Goal: Task Accomplishment & Management: Use online tool/utility

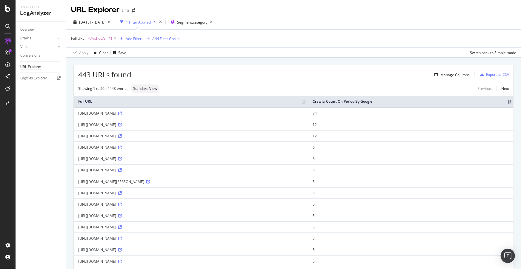
scroll to position [567, 0]
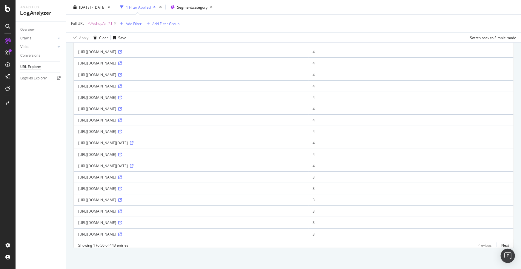
drag, startPoint x: 37, startPoint y: 65, endPoint x: 25, endPoint y: 140, distance: 75.6
click at [25, 140] on div "Overview Crawls Daily Distribution Segments Distribution HTTP Codes Resources V…" at bounding box center [41, 145] width 50 height 247
click at [101, 23] on span "^.*/shop/all.*$" at bounding box center [100, 23] width 24 height 8
click at [105, 48] on input "/shop/all" at bounding box center [104, 48] width 56 height 10
paste input "store-events?Location="
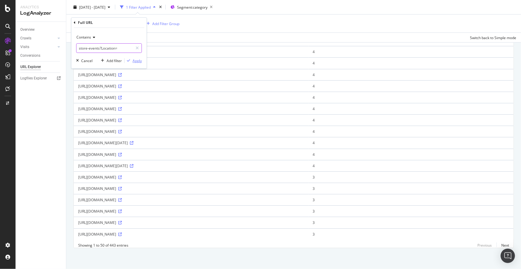
type input "store-events?Location="
click at [137, 63] on div "Apply" at bounding box center [137, 60] width 9 height 5
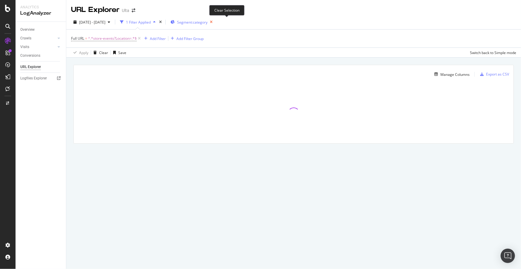
click at [215, 21] on icon "button" at bounding box center [210, 22] width 7 height 8
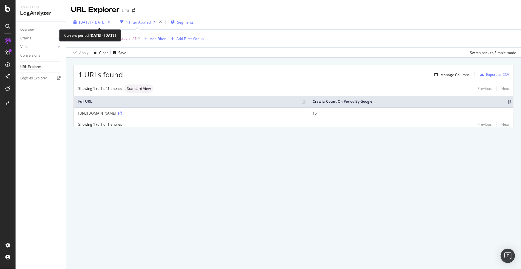
click at [105, 21] on span "2025 Aug. 7th - Aug. 13th" at bounding box center [92, 22] width 26 height 5
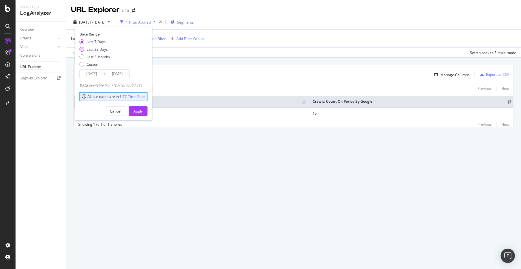
click at [102, 50] on div "Last 28 Days" at bounding box center [97, 49] width 21 height 5
type input "2025/07/17"
click at [143, 109] on div "Apply" at bounding box center [137, 111] width 9 height 5
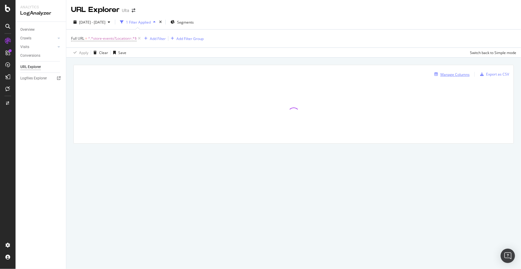
click at [451, 74] on div "Manage Columns" at bounding box center [454, 74] width 29 height 5
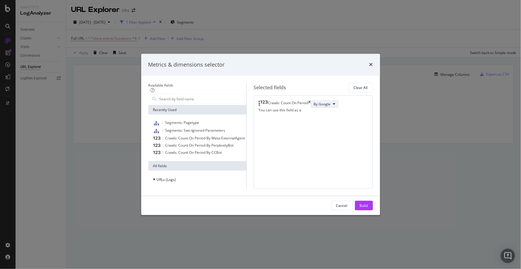
click at [314, 101] on span "By Google" at bounding box center [322, 103] width 17 height 5
click at [289, 109] on span "By Bing" at bounding box center [302, 109] width 47 height 5
click at [368, 208] on div "Build" at bounding box center [364, 205] width 8 height 5
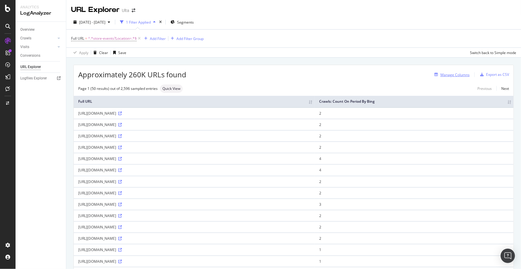
click at [455, 76] on div "Manage Columns" at bounding box center [454, 74] width 29 height 5
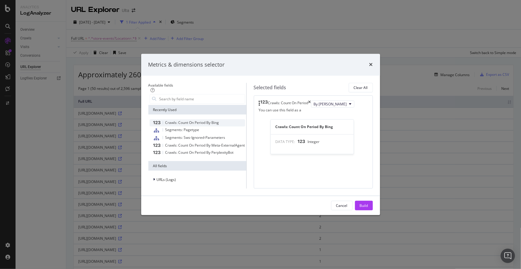
click at [186, 120] on span "Crawls: Count On Period By Bing" at bounding box center [192, 122] width 54 height 5
click at [204, 120] on span "Crawls: Count On Period By Bing" at bounding box center [192, 122] width 54 height 5
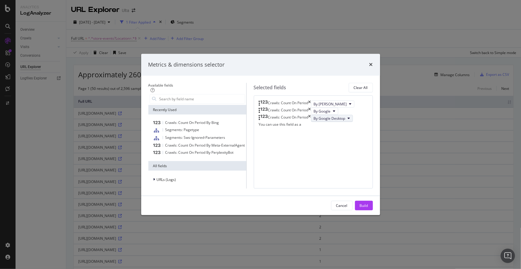
click at [314, 121] on span "By Google Desktop" at bounding box center [330, 118] width 32 height 5
click at [289, 148] on span "By OpenAI" at bounding box center [302, 149] width 47 height 5
click at [368, 208] on div "Build" at bounding box center [364, 205] width 8 height 5
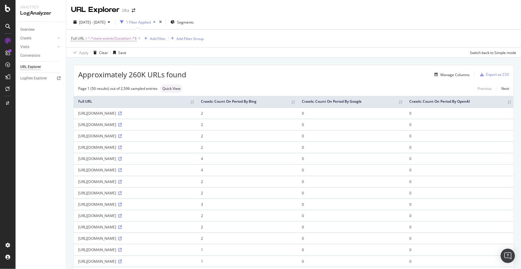
click at [403, 107] on th "Crawls: Count On Period By Google" at bounding box center [351, 102] width 107 height 12
click at [164, 116] on div "https://www.ulta.com/beautyservices/store-events?Location=AZ_Phoenix%2CAZ_SURPR…" at bounding box center [135, 113] width 114 height 5
click at [122, 115] on icon at bounding box center [120, 114] width 4 height 4
click at [122, 138] on icon at bounding box center [120, 136] width 4 height 4
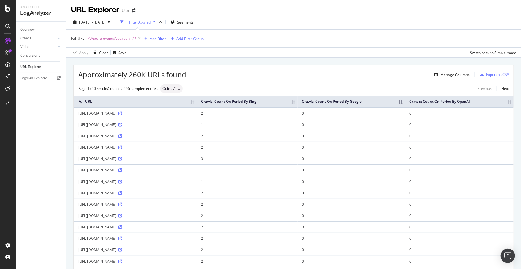
click at [156, 39] on div "Add Filter" at bounding box center [158, 38] width 16 height 5
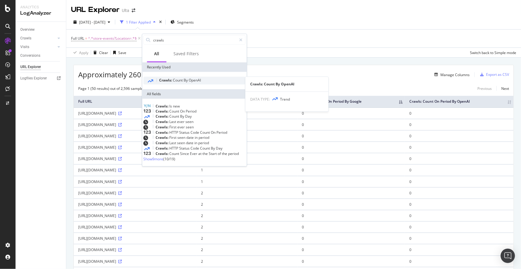
type input "crawls"
click at [171, 83] on div "Crawls: Count By OpenAI" at bounding box center [194, 81] width 102 height 8
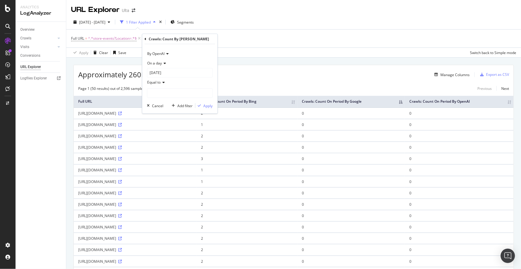
click at [161, 55] on span "By OpenAI" at bounding box center [155, 53] width 17 height 5
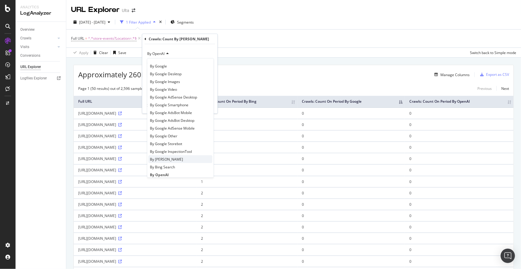
click at [158, 161] on span "By Bing" at bounding box center [166, 158] width 33 height 5
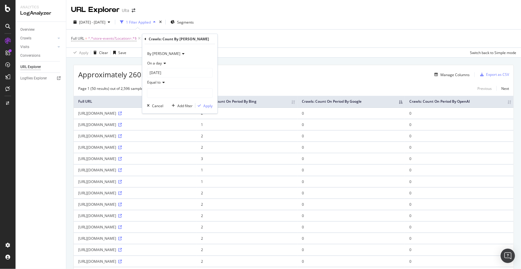
click at [161, 62] on span "On a day" at bounding box center [154, 63] width 15 height 5
drag, startPoint x: 161, startPoint y: 62, endPoint x: 155, endPoint y: 92, distance: 29.9
click at [155, 92] on span "Any day of the period" at bounding box center [167, 90] width 35 height 5
click at [158, 73] on span "Equal to" at bounding box center [153, 72] width 13 height 5
click at [164, 101] on span "Less than" at bounding box center [158, 100] width 16 height 5
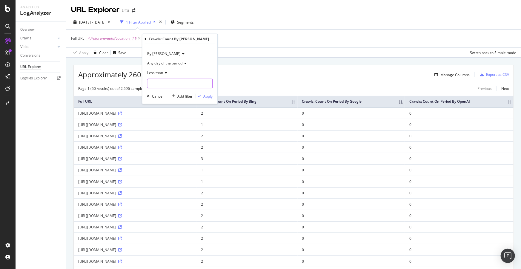
click at [166, 82] on input "number" at bounding box center [180, 84] width 66 height 10
type input "1"
click at [204, 97] on div "Apply" at bounding box center [207, 95] width 9 height 5
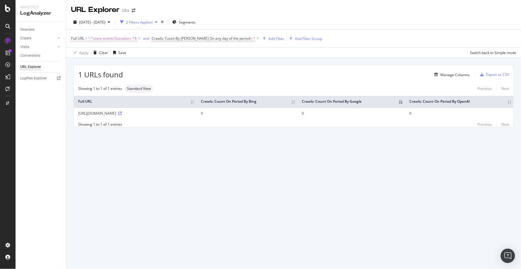
click at [114, 39] on span "^.*store-events?Location=.*$" at bounding box center [112, 38] width 49 height 8
click at [104, 62] on input "store-events?Location=" at bounding box center [104, 64] width 56 height 10
click at [99, 63] on input "store-events?Location=" at bounding box center [104, 64] width 56 height 10
type input "store-events"
click at [135, 78] on div "Apply" at bounding box center [137, 75] width 9 height 5
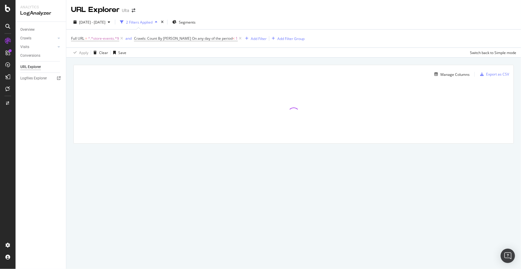
drag, startPoint x: 135, startPoint y: 78, endPoint x: 145, endPoint y: 57, distance: 22.8
click at [145, 57] on div "Apply Clear Save Switch back to Simple mode" at bounding box center [293, 52] width 455 height 10
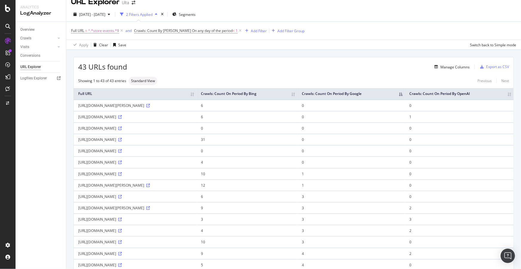
scroll to position [7, 0]
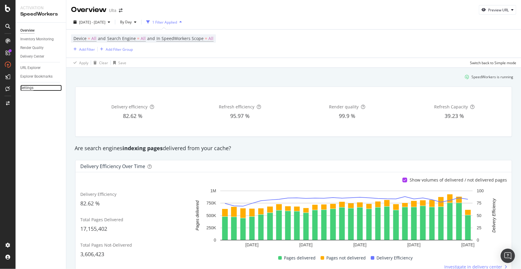
click at [23, 88] on div "Settings" at bounding box center [26, 88] width 13 height 6
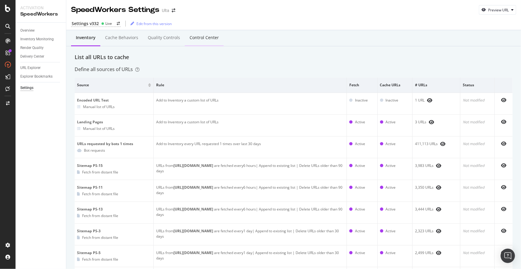
click at [202, 34] on div "Control Center" at bounding box center [204, 38] width 39 height 16
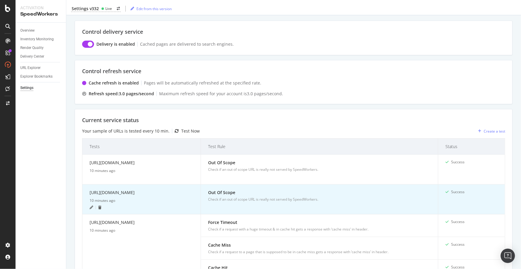
scroll to position [27, 0]
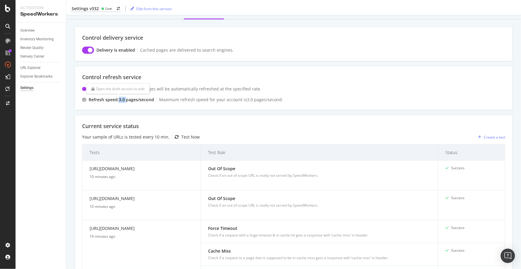
drag, startPoint x: 119, startPoint y: 99, endPoint x: 127, endPoint y: 99, distance: 7.8
click at [127, 99] on div "Refresh speed: 3.0 pages /second" at bounding box center [121, 100] width 65 height 6
click at [168, 106] on div "Control refresh service Cache refresh is enabled Pages will be automatically re…" at bounding box center [294, 88] width 438 height 44
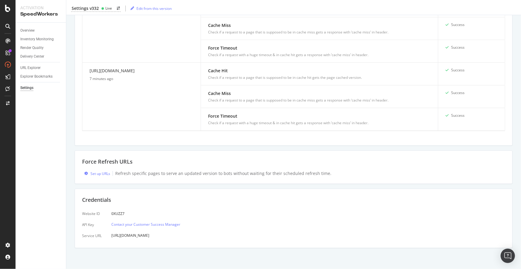
scroll to position [653, 0]
click at [100, 173] on div "Set up URLs" at bounding box center [100, 173] width 20 height 5
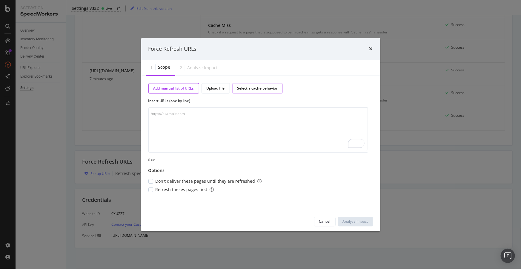
click at [254, 86] on div "Select a cache behavior" at bounding box center [257, 88] width 40 height 5
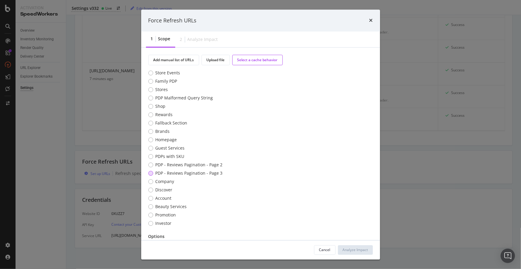
click at [152, 172] on div "PDP - Reviews Pagination - Page 3" at bounding box center [150, 173] width 5 height 5
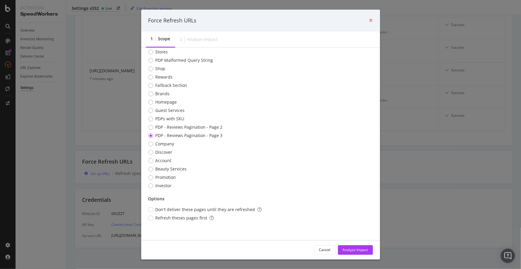
click at [372, 18] on icon "times" at bounding box center [371, 20] width 4 height 5
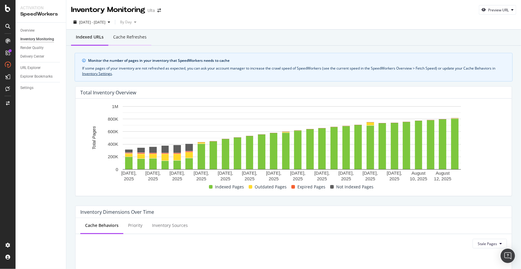
click at [132, 38] on div "Cache refreshes" at bounding box center [129, 37] width 33 height 6
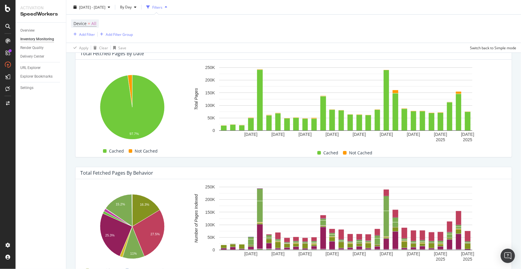
scroll to position [108, 0]
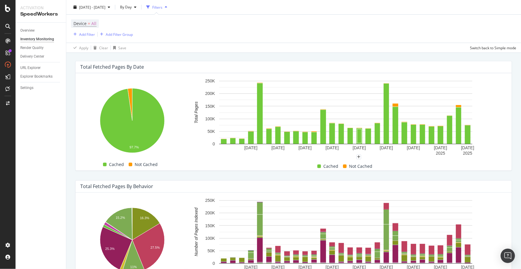
click at [369, 179] on div "Total Fetched Pages by Behavior Hold CTRL while clicking to filter the report. …" at bounding box center [294, 235] width 444 height 119
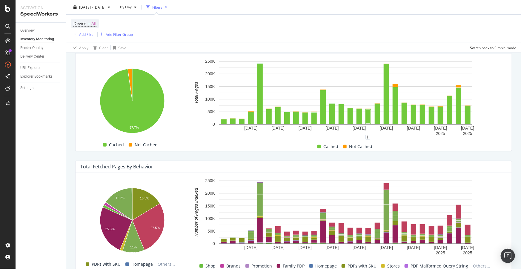
scroll to position [136, 0]
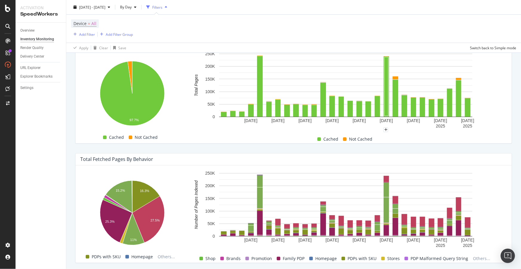
click at [356, 22] on div "Device = All Add Filter Add Filter Group" at bounding box center [293, 29] width 445 height 28
click at [31, 88] on div "Settings" at bounding box center [26, 88] width 13 height 6
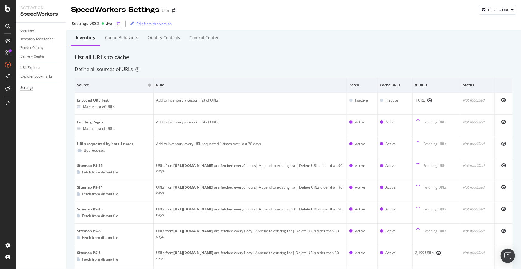
click at [88, 23] on div "Settings v332" at bounding box center [85, 24] width 27 height 6
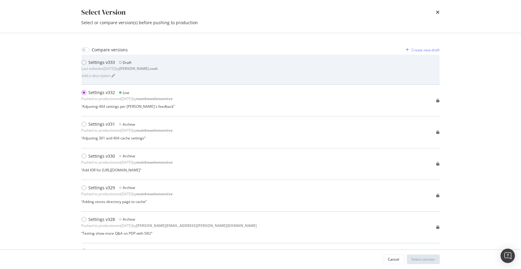
click at [102, 64] on div "Settings v333" at bounding box center [102, 62] width 27 height 6
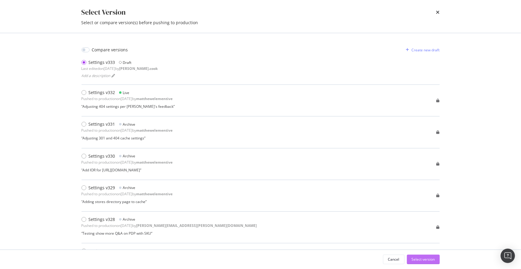
click at [428, 257] on div "Select version" at bounding box center [423, 259] width 23 height 5
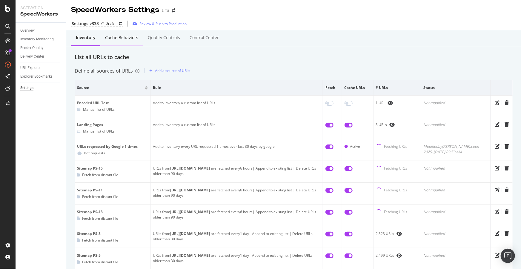
click at [114, 38] on div "Cache behaviors" at bounding box center [121, 38] width 33 height 6
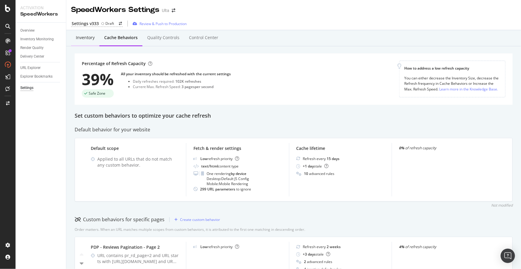
click at [80, 40] on div "Inventory" at bounding box center [85, 38] width 19 height 6
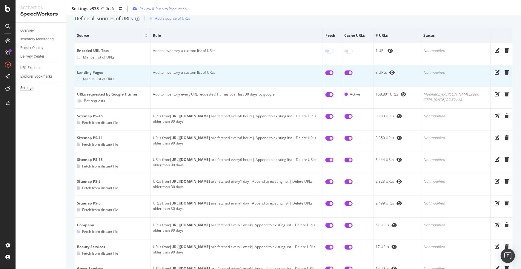
scroll to position [54, 0]
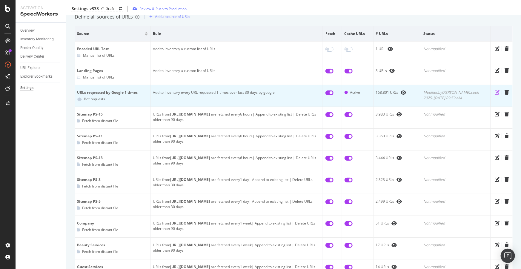
click at [495, 92] on icon "pen-to-square" at bounding box center [497, 92] width 5 height 5
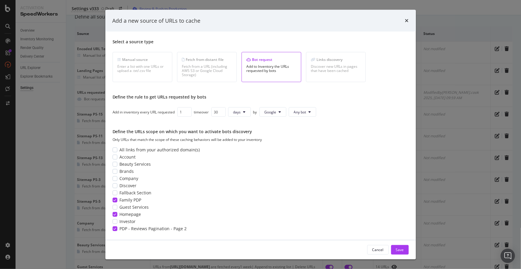
click at [263, 126] on div "Select a source type Manual source Enter a list with one URLs or upload a .txt/…" at bounding box center [261, 136] width 296 height 194
click at [273, 116] on button "Google" at bounding box center [272, 112] width 27 height 10
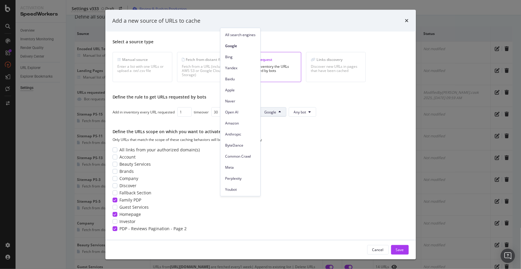
click at [273, 116] on button "Google" at bounding box center [272, 112] width 27 height 10
click at [281, 115] on button "Google" at bounding box center [272, 112] width 27 height 10
click at [373, 160] on div "Select a source type Manual source Enter a list with one URLs or upload a .txt/…" at bounding box center [261, 136] width 296 height 194
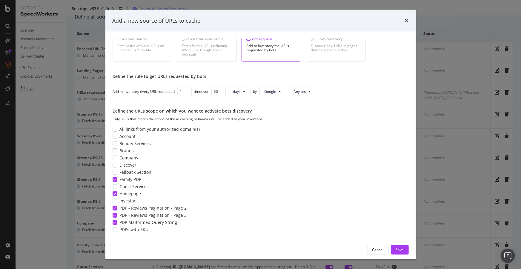
scroll to position [0, 0]
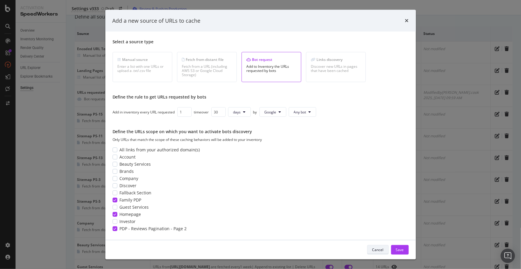
click at [380, 252] on div "Cancel" at bounding box center [377, 249] width 11 height 5
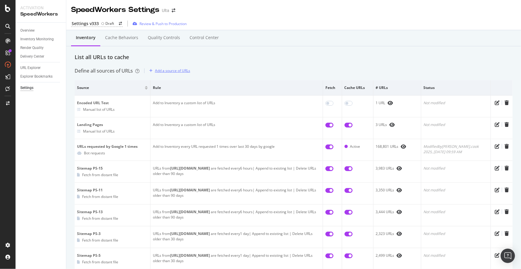
click at [179, 71] on div "Add a source of URLs" at bounding box center [172, 70] width 35 height 5
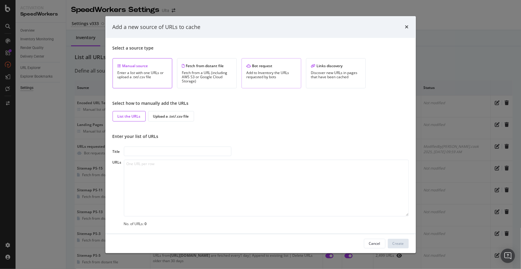
click at [261, 74] on div "Add to Inventory the URLs requested by bots" at bounding box center [272, 75] width 50 height 8
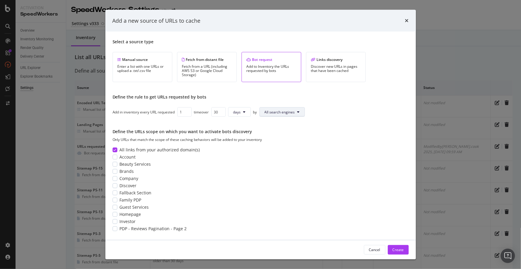
click at [277, 110] on span "All search engines" at bounding box center [279, 111] width 30 height 5
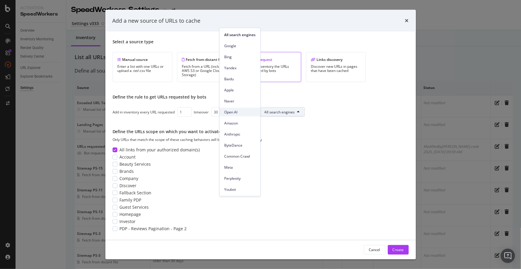
click at [227, 110] on span "Open AI" at bounding box center [239, 111] width 31 height 5
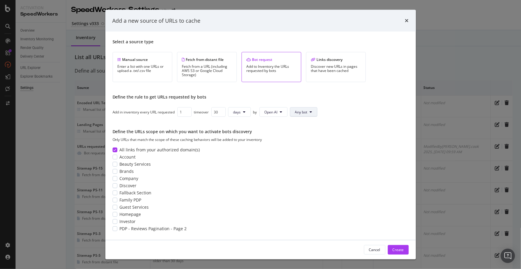
click at [296, 112] on span "Any bot" at bounding box center [301, 111] width 13 height 5
click at [305, 146] on span "ChatGPT User" at bounding box center [308, 145] width 24 height 5
click at [115, 149] on icon "modal" at bounding box center [114, 149] width 3 height 3
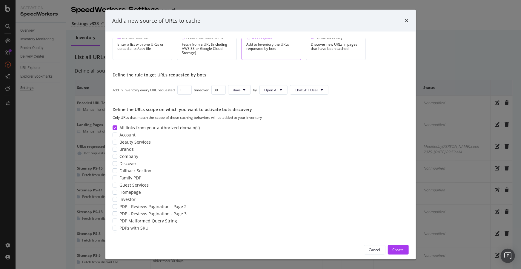
scroll to position [54, 0]
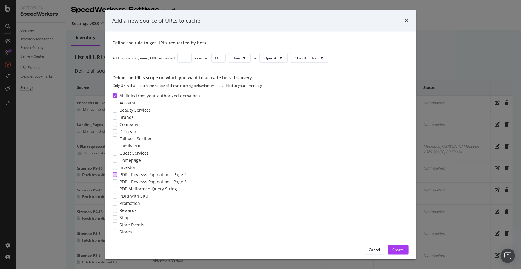
click at [113, 174] on div "modal" at bounding box center [115, 174] width 5 height 5
click at [116, 182] on div "modal" at bounding box center [115, 181] width 5 height 5
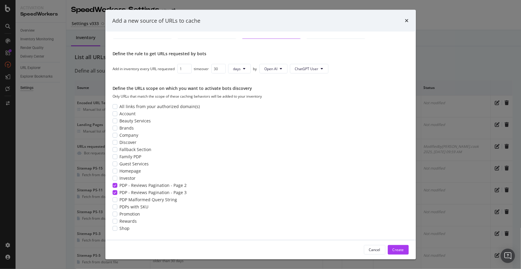
scroll to position [57, 0]
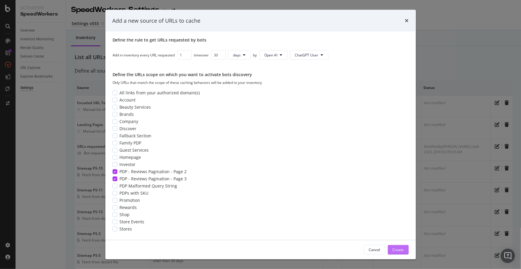
click at [400, 250] on div "Create" at bounding box center [398, 249] width 11 height 5
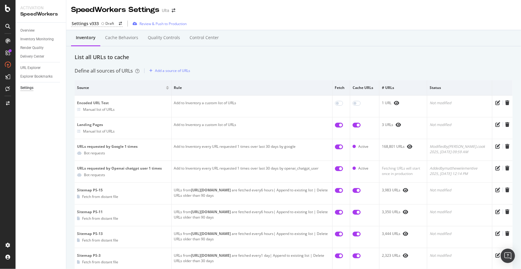
drag, startPoint x: 399, startPoint y: 237, endPoint x: 354, endPoint y: 58, distance: 184.5
click at [354, 58] on div "List all URLs to cache" at bounding box center [294, 57] width 438 height 8
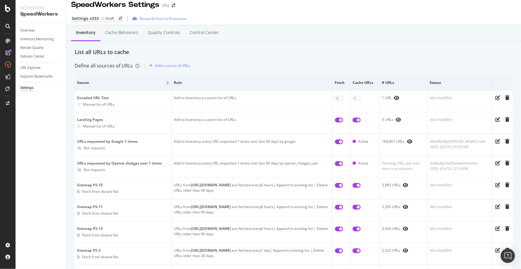
scroll to position [0, 0]
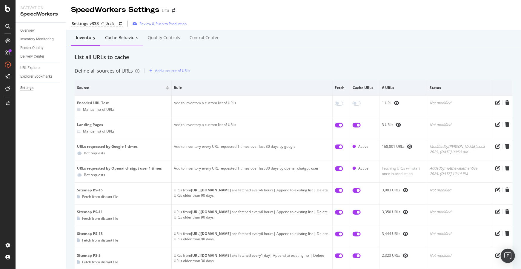
click at [115, 40] on div "Cache behaviors" at bounding box center [121, 38] width 33 height 6
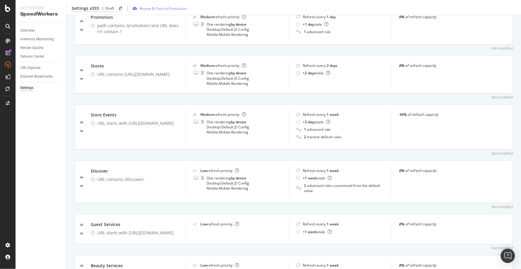
scroll to position [651, 0]
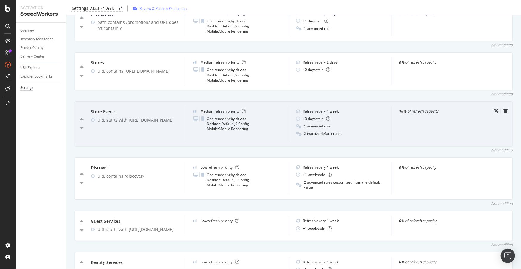
click at [400, 110] on strong "16%" at bounding box center [402, 111] width 7 height 5
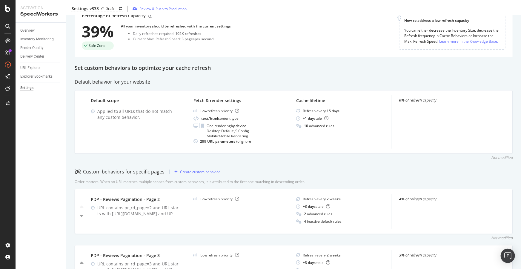
scroll to position [0, 0]
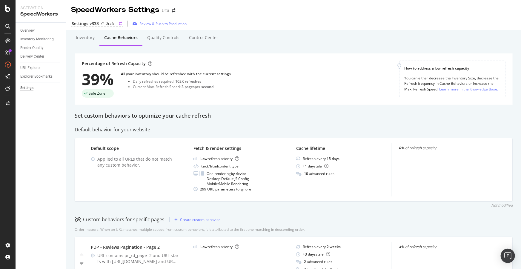
click at [80, 23] on div "Settings v333" at bounding box center [85, 24] width 27 height 6
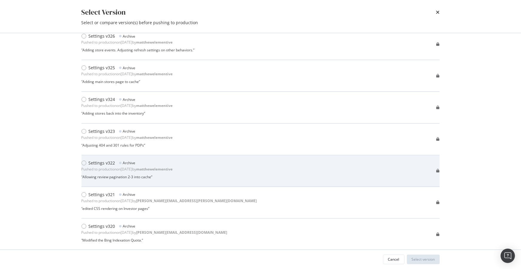
scroll to position [244, 0]
click at [140, 173] on div "“ Allowing review pagination 2-3 into cache ”" at bounding box center [126, 175] width 91 height 5
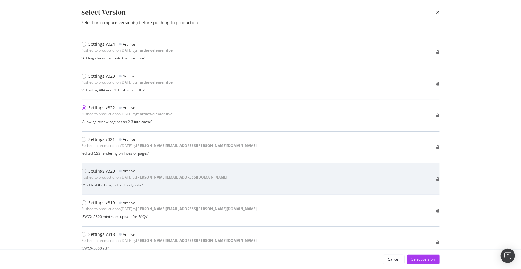
scroll to position [299, 0]
click at [201, 182] on div "Settings v320 Archive Pushed to production on 2025 Jun 26th by eric@botify.com …" at bounding box center [260, 179] width 358 height 22
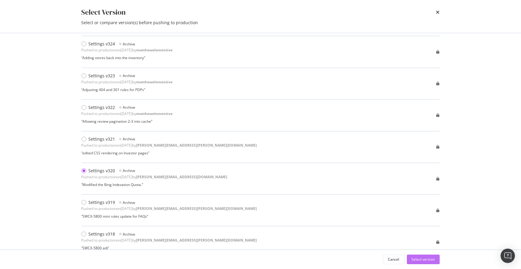
click at [418, 260] on div "Select version" at bounding box center [423, 259] width 23 height 5
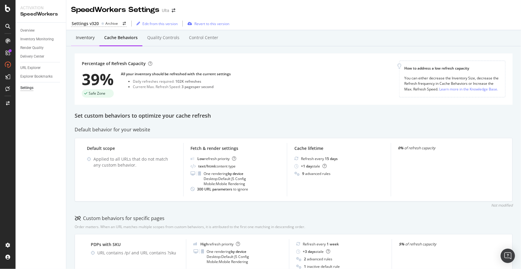
click at [83, 39] on div "Inventory" at bounding box center [85, 38] width 19 height 6
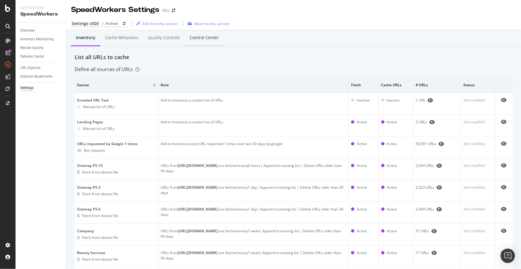
click at [197, 40] on div "Control Center" at bounding box center [204, 38] width 29 height 6
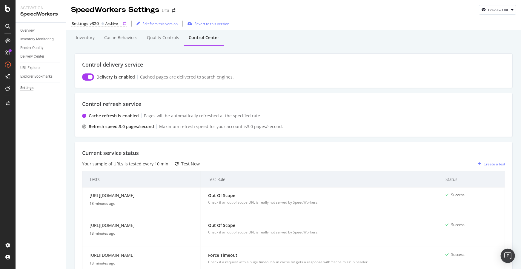
click at [86, 23] on div "Settings v320" at bounding box center [85, 24] width 27 height 6
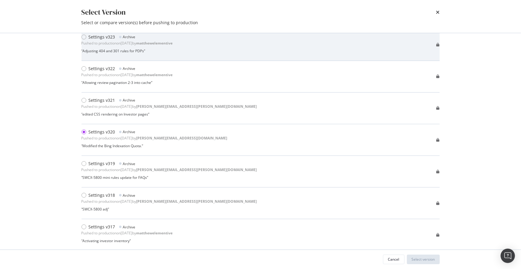
scroll to position [353, 0]
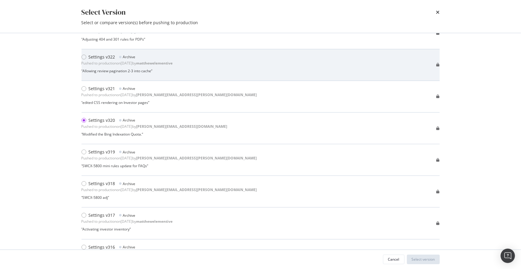
click at [150, 70] on div "“ Allowing review pagination 2-3 into cache ”" at bounding box center [126, 70] width 91 height 5
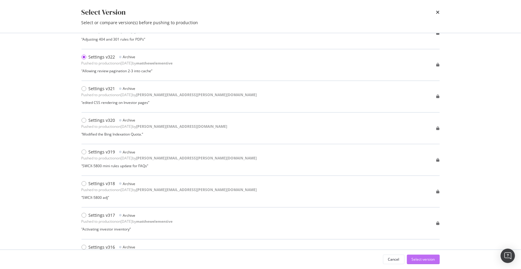
click at [417, 257] on div "Select version" at bounding box center [423, 259] width 23 height 5
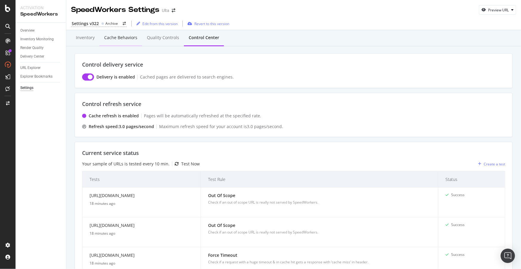
click at [113, 36] on div "Cache behaviors" at bounding box center [120, 38] width 33 height 6
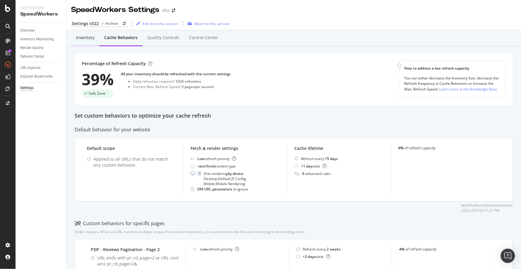
click at [83, 38] on div "Inventory" at bounding box center [85, 38] width 19 height 6
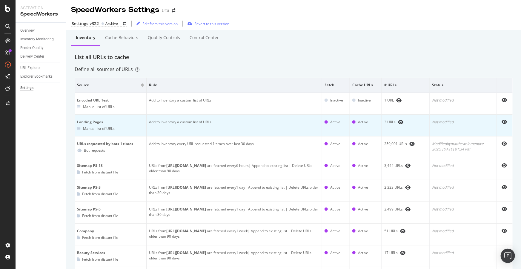
scroll to position [54, 0]
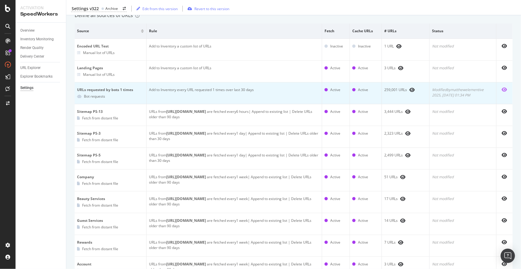
click at [502, 90] on icon "eye" at bounding box center [504, 89] width 5 height 5
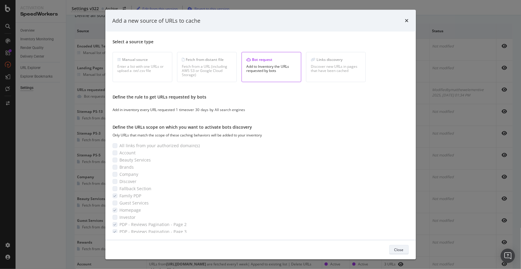
click at [394, 248] on button "Close" at bounding box center [398, 250] width 19 height 10
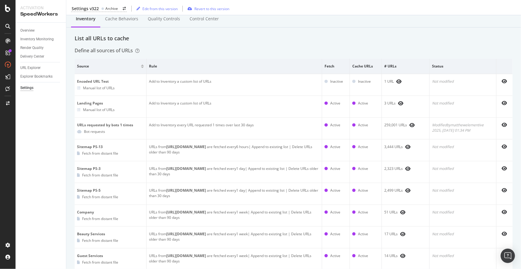
scroll to position [0, 0]
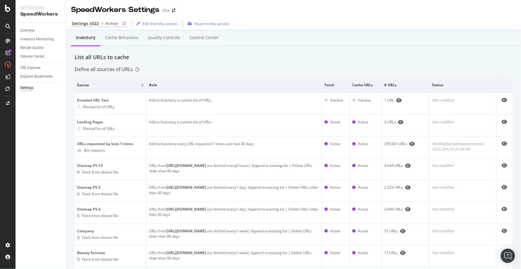
click at [88, 23] on div "Settings v322" at bounding box center [85, 24] width 27 height 6
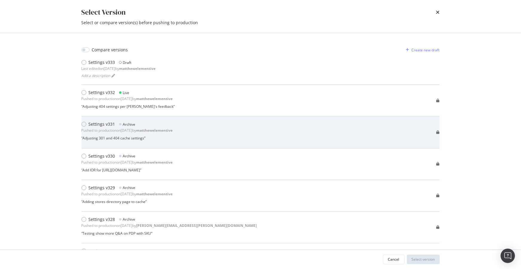
click at [103, 128] on div "Pushed to production on 2025 Aug 6th by matthewelementive" at bounding box center [126, 130] width 91 height 5
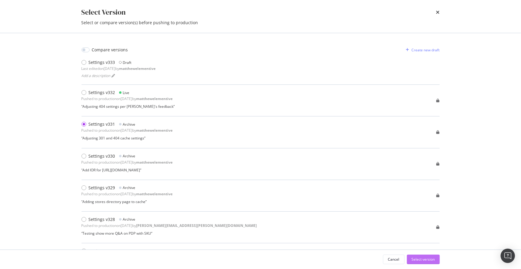
click at [427, 258] on div "Select version" at bounding box center [423, 259] width 23 height 5
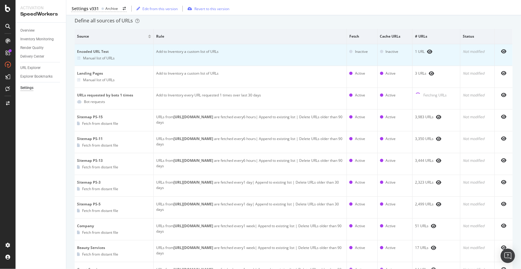
scroll to position [54, 0]
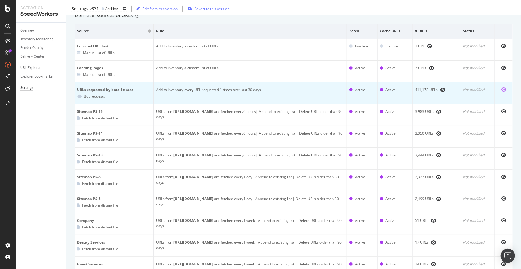
click at [501, 89] on icon "eye" at bounding box center [503, 89] width 5 height 5
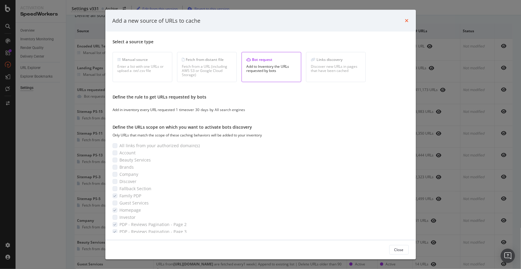
click at [408, 18] on icon "times" at bounding box center [407, 20] width 4 height 5
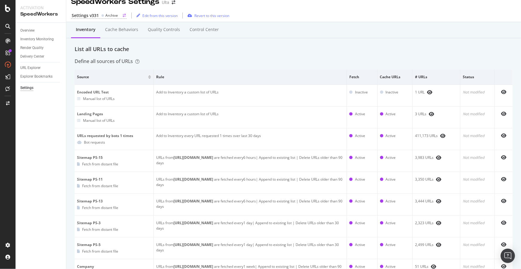
scroll to position [0, 0]
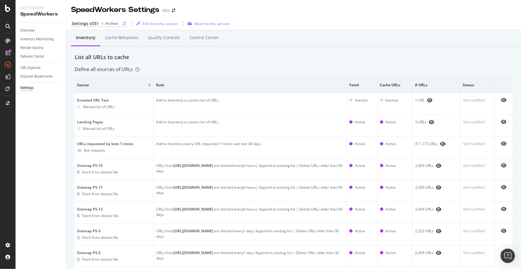
click at [87, 22] on div "Settings v331" at bounding box center [85, 24] width 27 height 6
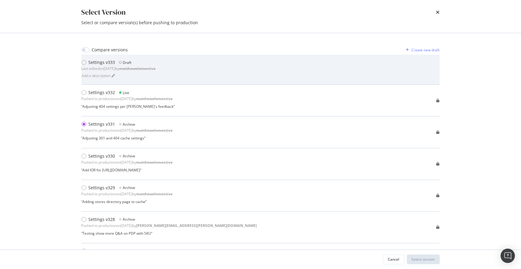
click at [137, 78] on div "Add a description" at bounding box center [118, 75] width 74 height 8
click at [84, 61] on div "modal" at bounding box center [83, 62] width 5 height 5
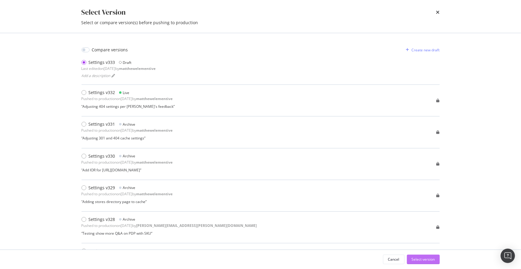
click at [423, 257] on div "Select version" at bounding box center [423, 259] width 23 height 5
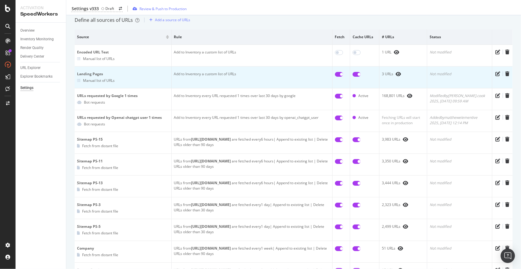
scroll to position [54, 0]
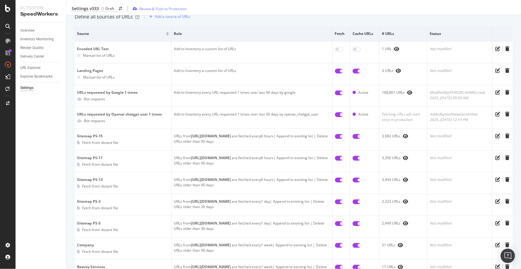
drag, startPoint x: 494, startPoint y: 93, endPoint x: 392, endPoint y: 18, distance: 126.3
click at [392, 18] on div "Define all sources of URLs Add a source of URLs" at bounding box center [294, 17] width 438 height 10
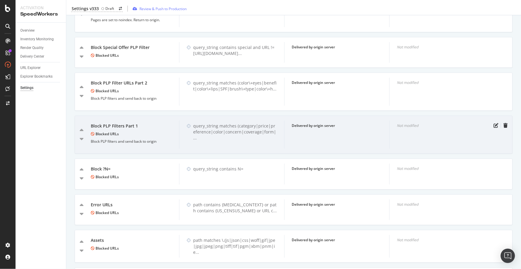
scroll to position [1248, 0]
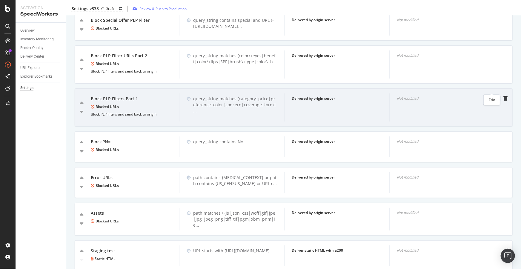
click at [493, 96] on icon "pen-to-square" at bounding box center [495, 98] width 5 height 5
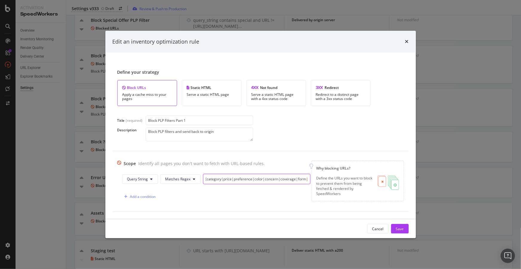
click at [244, 177] on input "(category|price|preference|color|concern|coverage|form|purpose|skin\+type|fragr…" at bounding box center [256, 179] width 107 height 10
click at [407, 41] on icon "times" at bounding box center [407, 41] width 4 height 5
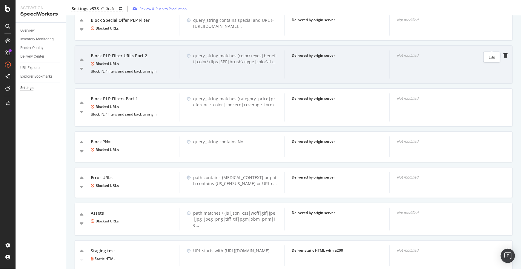
click at [493, 53] on icon "pen-to-square" at bounding box center [495, 55] width 5 height 5
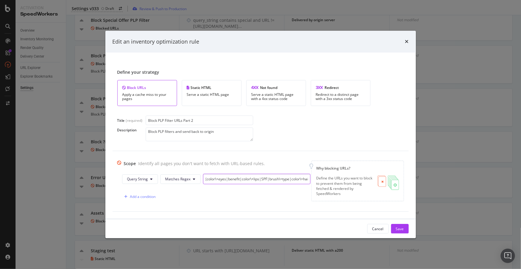
click at [215, 178] on input "(color\+eyes|benefit|color\+lips|SPF|brush\+type|color\+hair|hair\+brush\+shape…" at bounding box center [256, 179] width 107 height 10
click at [376, 230] on div "Cancel" at bounding box center [377, 228] width 11 height 5
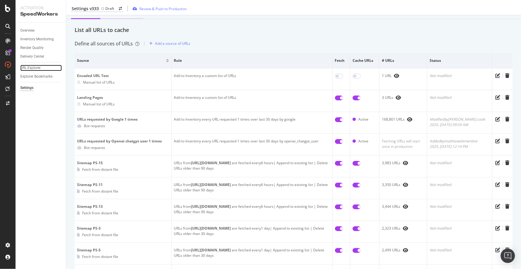
scroll to position [0, 0]
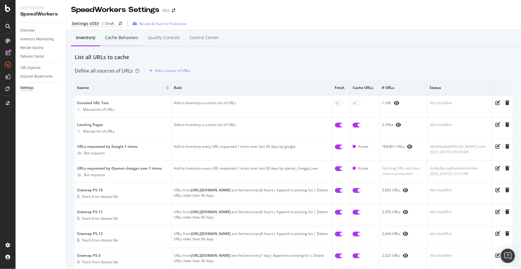
drag, startPoint x: 126, startPoint y: 39, endPoint x: 119, endPoint y: 40, distance: 7.5
click at [119, 40] on div "Cache behaviors" at bounding box center [121, 38] width 33 height 6
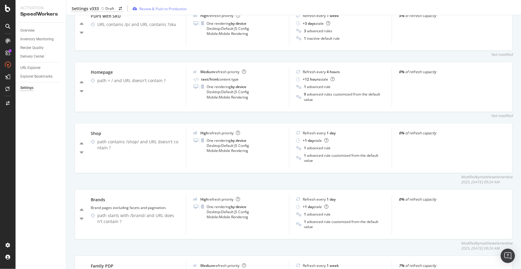
scroll to position [353, 0]
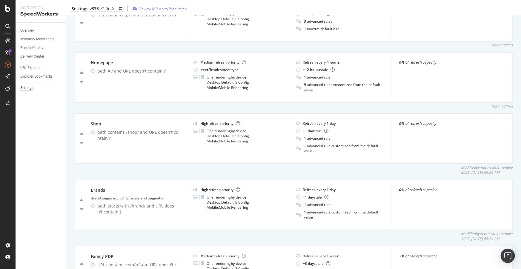
drag, startPoint x: 139, startPoint y: 137, endPoint x: 134, endPoint y: 171, distance: 34.4
click at [134, 171] on div "Modified by matthewelementive 2025, Aug. 14th 09:24 AM" at bounding box center [294, 170] width 438 height 10
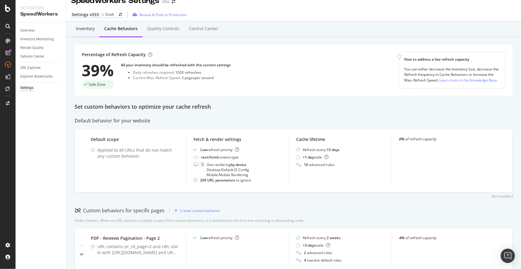
scroll to position [0, 0]
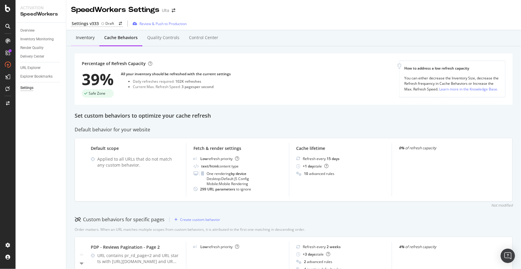
click at [88, 36] on div "Inventory" at bounding box center [85, 38] width 19 height 6
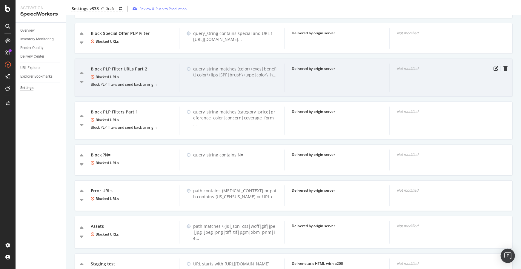
scroll to position [1233, 0]
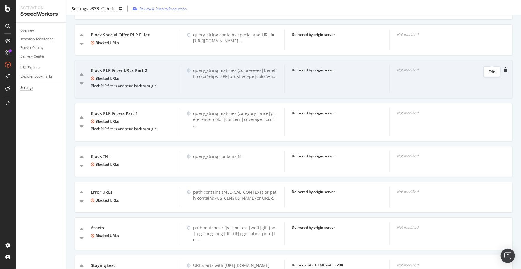
click at [493, 67] on icon "pen-to-square" at bounding box center [495, 69] width 5 height 5
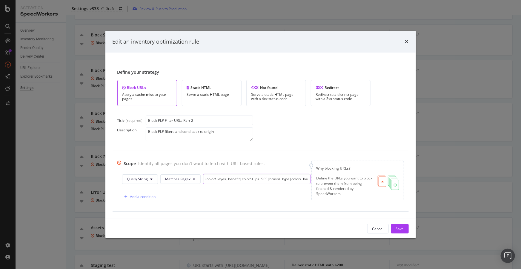
click at [255, 179] on input "(color\+eyes|benefit|color\+lips|SPF|brush\+type|color\+hair|hair\+brush\+shape…" at bounding box center [256, 179] width 107 height 10
drag, startPoint x: 266, startPoint y: 179, endPoint x: 259, endPoint y: 181, distance: 7.8
click at [259, 181] on input "(color\+eyes|benefit|color\+lips|SPF|brush\+type|color\+hair|hair\+brush\+shape…" at bounding box center [256, 179] width 107 height 10
click at [265, 178] on input "(color\+eyes|benefit|color\+lips|SPF|brush\+type|color\+hair|hair\+brush\+shape…" at bounding box center [256, 179] width 107 height 10
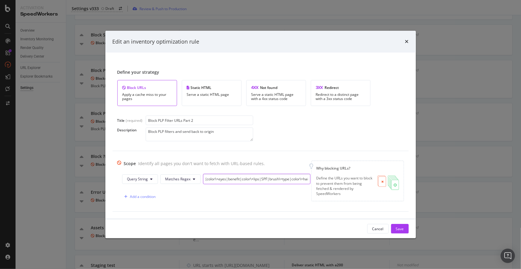
click at [265, 175] on input "(color\+eyes|benefit|color\+lips|SPF|brush\+type|color\+hair|hair\+brush\+shape…" at bounding box center [256, 179] width 107 height 10
paste input "storeI"
type input "(color\+eyes|benefit|color\+lips|SPF|brush\+type|color\+hair|hair\+brush\+shape…"
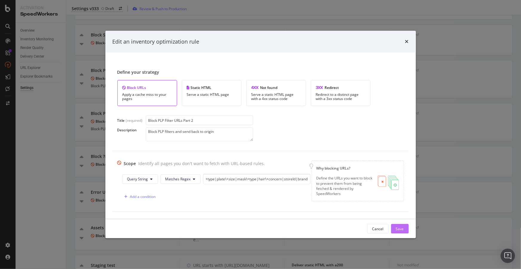
click at [398, 228] on div "Save" at bounding box center [400, 228] width 8 height 5
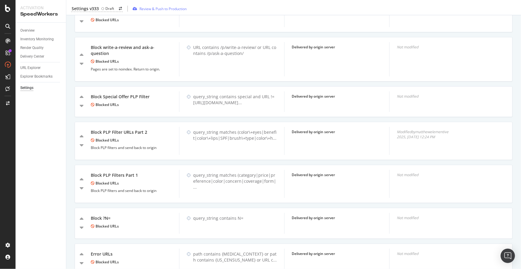
scroll to position [1179, 0]
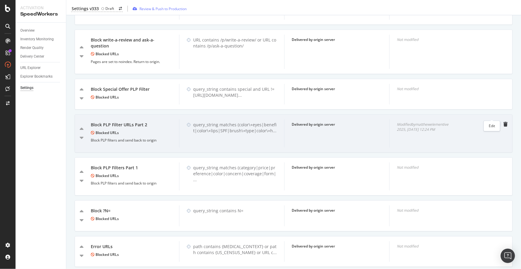
click at [493, 122] on icon "pen-to-square" at bounding box center [495, 124] width 5 height 5
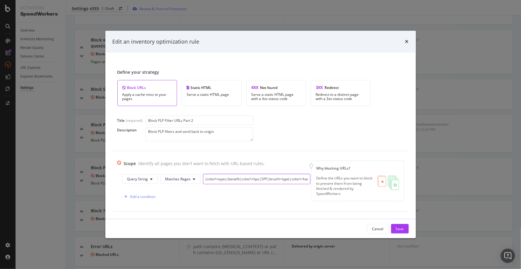
click at [260, 181] on input "(color\+eyes|benefit|color\+lips|SPF|brush\+type|color\+hair|hair\+brush\+shape…" at bounding box center [256, 179] width 107 height 10
paste input "storeIds"
type input "(color\+eyes|benefit|color\+lips|SPF|brush\+type|color\+hair|hair\+brush\+shape…"
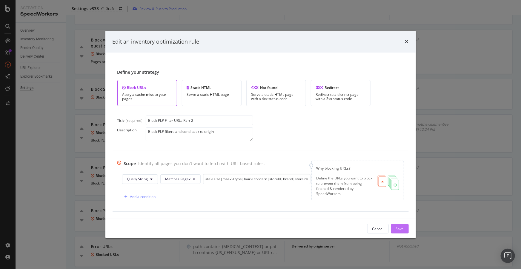
click at [401, 228] on div "Save" at bounding box center [400, 228] width 8 height 5
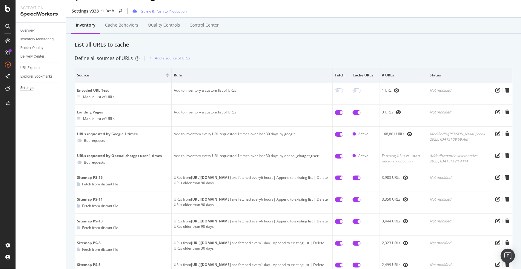
scroll to position [12, 0]
click at [122, 27] on div "Cache behaviors" at bounding box center [121, 25] width 33 height 6
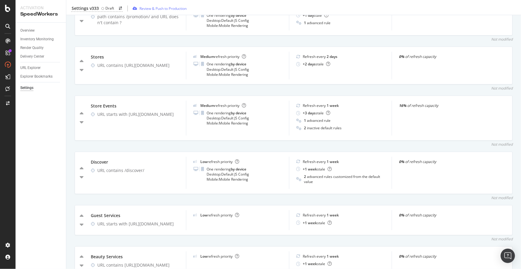
scroll to position [624, 0]
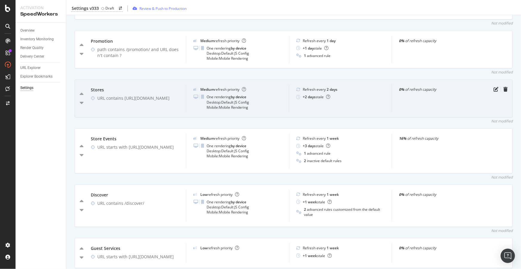
drag, startPoint x: 124, startPoint y: 99, endPoint x: 166, endPoint y: 105, distance: 42.6
click at [166, 101] on div "URL contains https://www.ulta.com/stores" at bounding box center [137, 98] width 81 height 6
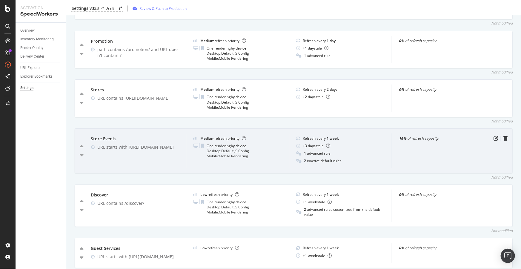
drag, startPoint x: 169, startPoint y: 145, endPoint x: 175, endPoint y: 156, distance: 12.3
click at [175, 156] on div "Store Events URL starts with https://www.ulta.com/beautyservices/store-events" at bounding box center [135, 150] width 102 height 35
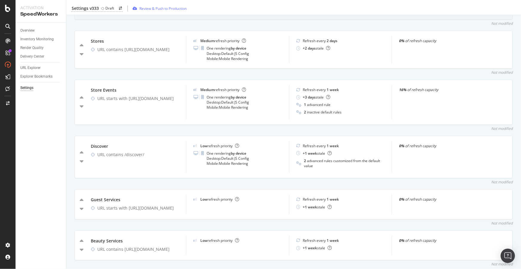
scroll to position [678, 0]
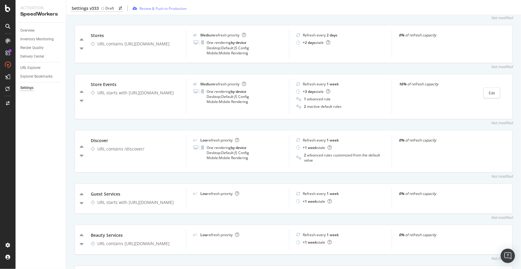
drag, startPoint x: 492, startPoint y: 84, endPoint x: 433, endPoint y: 67, distance: 61.6
click at [433, 67] on div "Not modified" at bounding box center [294, 66] width 438 height 5
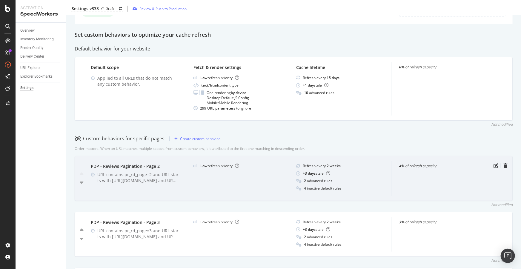
scroll to position [81, 0]
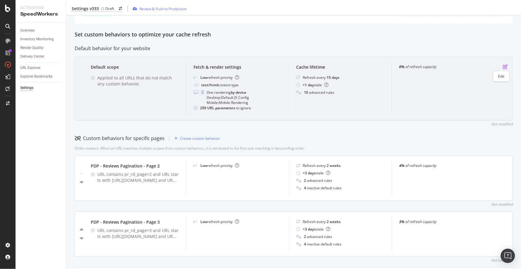
click at [503, 64] on icon "pen-to-square" at bounding box center [505, 66] width 5 height 5
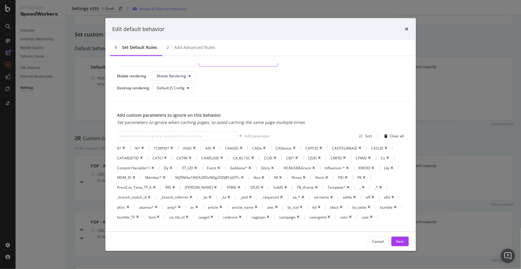
scroll to position [190, 0]
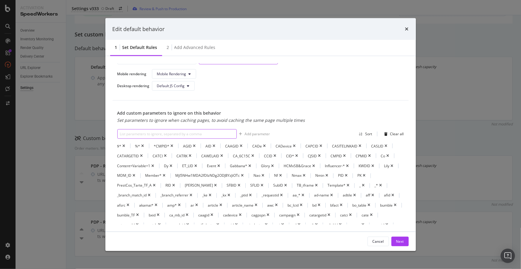
click at [200, 134] on input "modal" at bounding box center [176, 134] width 119 height 10
paste input "Location"
type input "Location"
click at [254, 133] on div "Add parameter" at bounding box center [257, 133] width 25 height 5
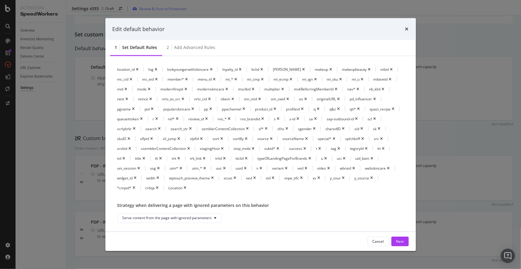
scroll to position [447, 0]
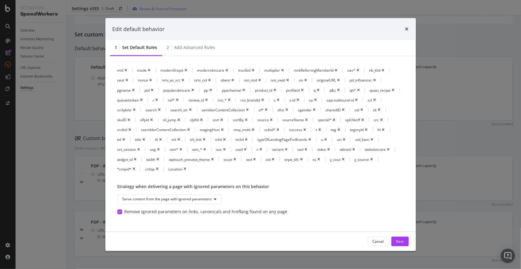
click at [406, 242] on button "Next" at bounding box center [399, 242] width 17 height 10
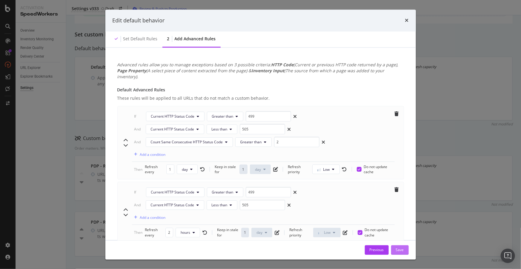
click at [403, 248] on div "Save" at bounding box center [400, 249] width 8 height 5
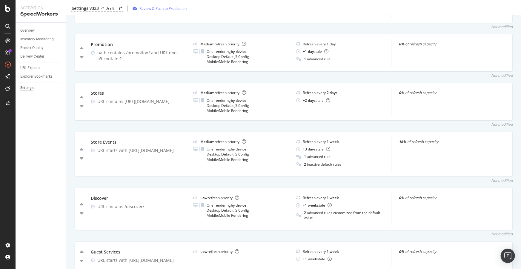
scroll to position [651, 0]
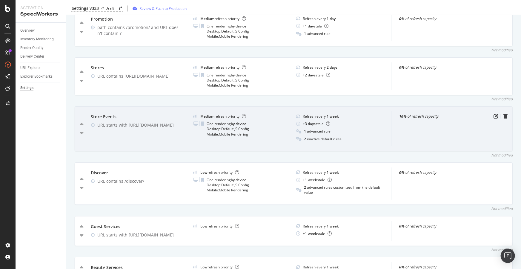
click at [400, 115] on strong "16%" at bounding box center [402, 116] width 7 height 5
click at [395, 115] on div "16% of refresh capacity" at bounding box center [443, 128] width 103 height 35
drag, startPoint x: 396, startPoint y: 115, endPoint x: 403, endPoint y: 115, distance: 6.3
click at [403, 115] on strong "16%" at bounding box center [402, 116] width 7 height 5
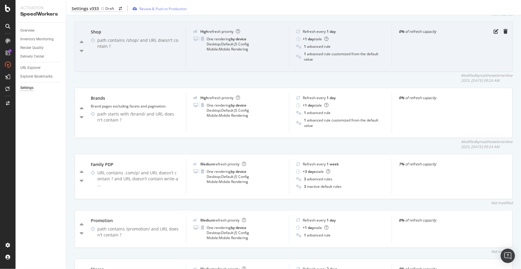
scroll to position [461, 0]
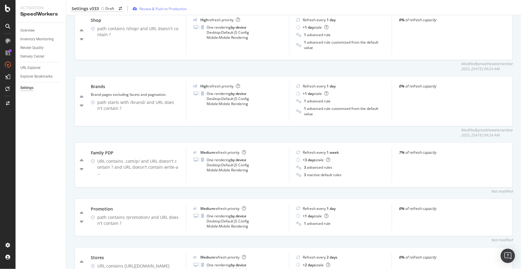
drag, startPoint x: 407, startPoint y: 156, endPoint x: 358, endPoint y: 127, distance: 56.7
click at [358, 127] on div "Modified by matthewelementive 2025, Aug. 14th 09:24 AM" at bounding box center [294, 132] width 438 height 10
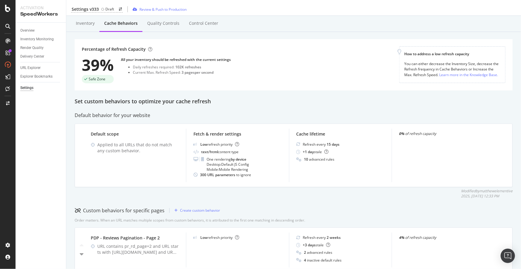
scroll to position [0, 0]
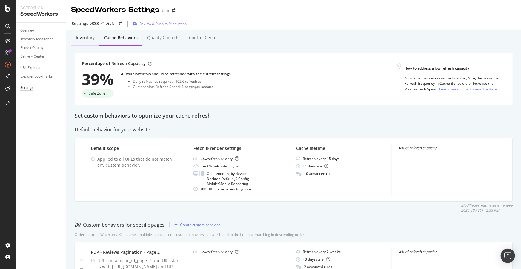
click at [85, 39] on div "Inventory" at bounding box center [85, 38] width 19 height 6
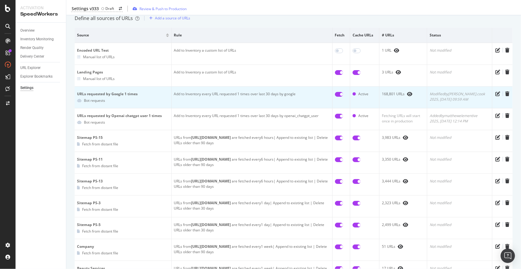
scroll to position [54, 0]
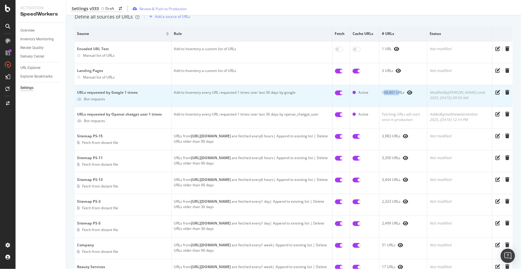
drag, startPoint x: 384, startPoint y: 93, endPoint x: 400, endPoint y: 91, distance: 15.6
click at [400, 91] on div "168,801 URLs" at bounding box center [403, 92] width 43 height 5
click at [404, 91] on div "168,801 URLs" at bounding box center [403, 92] width 43 height 5
drag, startPoint x: 407, startPoint y: 91, endPoint x: 391, endPoint y: 91, distance: 16.4
click at [391, 91] on div "168,801 URLs" at bounding box center [403, 92] width 43 height 5
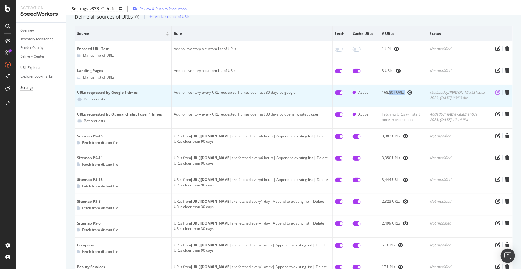
click at [496, 93] on icon "pen-to-square" at bounding box center [498, 92] width 5 height 5
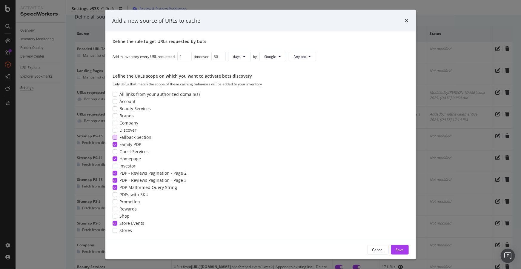
scroll to position [57, 0]
click at [406, 19] on icon "times" at bounding box center [407, 20] width 4 height 5
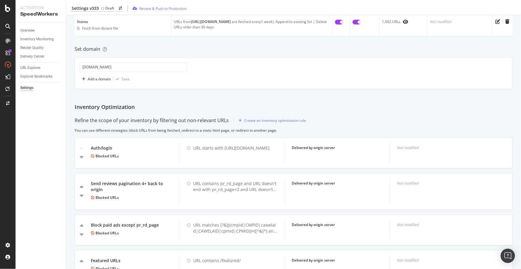
scroll to position [894, 0]
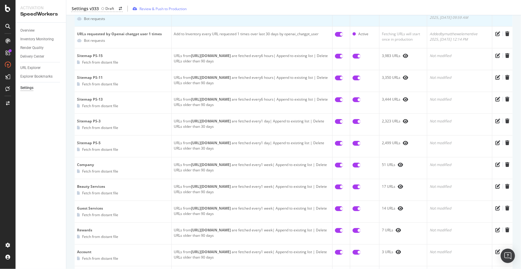
scroll to position [0, 0]
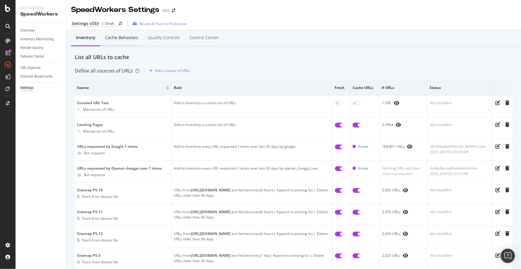
click at [127, 41] on div "Cache behaviors" at bounding box center [121, 38] width 43 height 16
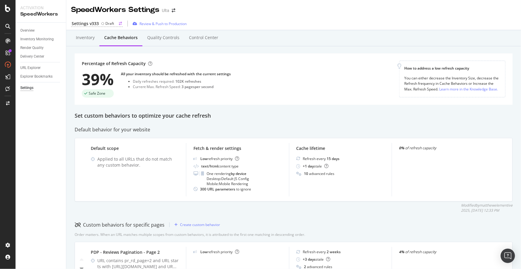
click at [89, 21] on div "Settings v333" at bounding box center [85, 24] width 27 height 6
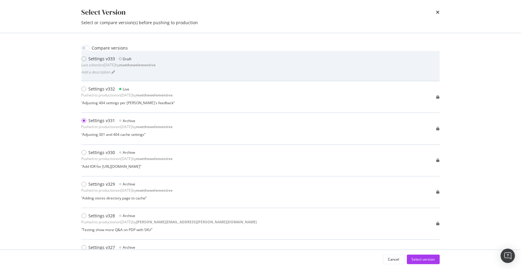
click at [152, 67] on div "Settings v333 Draft Last edited on 2025 Aug 7th by matthewelementive" at bounding box center [118, 62] width 74 height 12
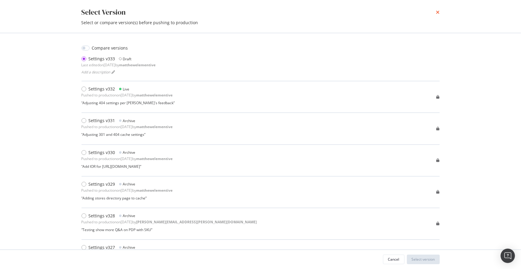
click at [439, 11] on icon "times" at bounding box center [438, 12] width 4 height 5
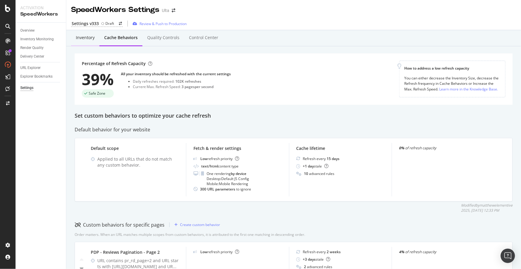
click at [80, 36] on div "Inventory" at bounding box center [85, 38] width 19 height 6
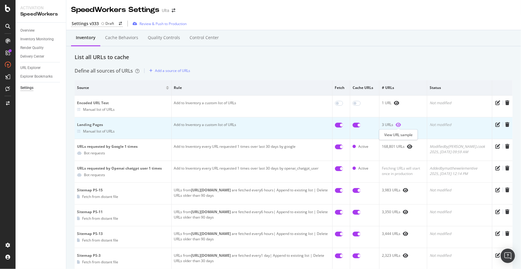
click at [399, 127] on icon "eye" at bounding box center [398, 124] width 5 height 5
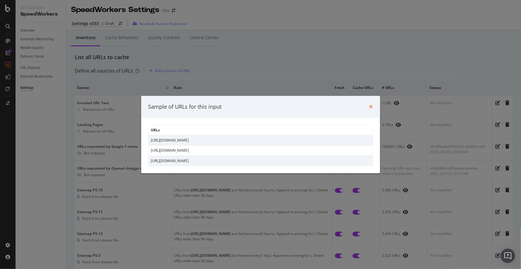
click at [372, 104] on icon "times" at bounding box center [371, 106] width 4 height 5
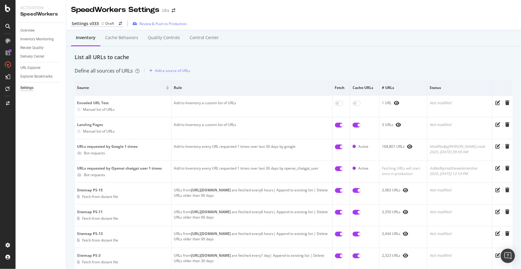
scroll to position [80, 0]
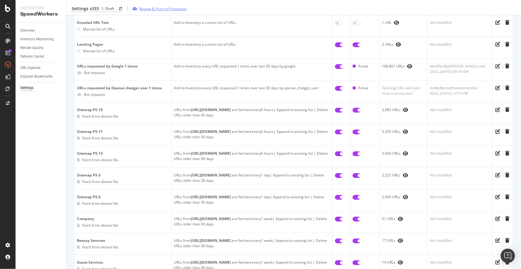
click at [145, 9] on div "Review & Push to Production" at bounding box center [162, 8] width 47 height 5
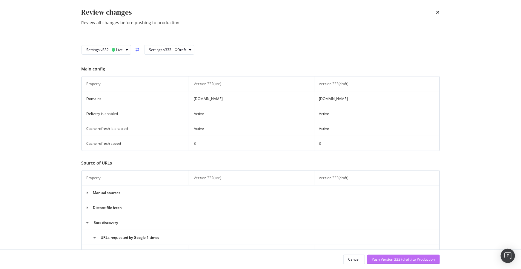
click at [397, 257] on div "Push Version 333 (draft) to Production" at bounding box center [403, 259] width 63 height 5
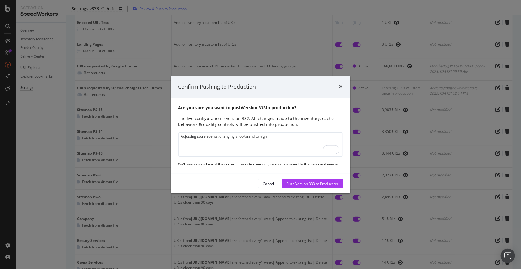
click at [218, 135] on textarea "Adjusting store events, changing shop/brand to high" at bounding box center [260, 144] width 165 height 24
type textarea "Adjusting store events source, changing shop/brand to high"
click at [308, 184] on div "Push Version 333 to Production" at bounding box center [313, 183] width 52 height 5
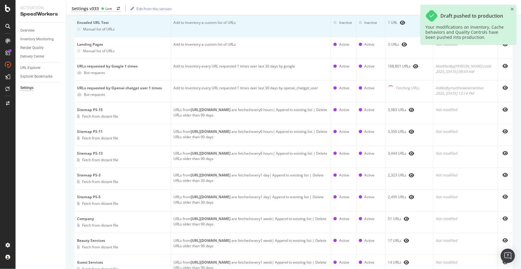
scroll to position [0, 0]
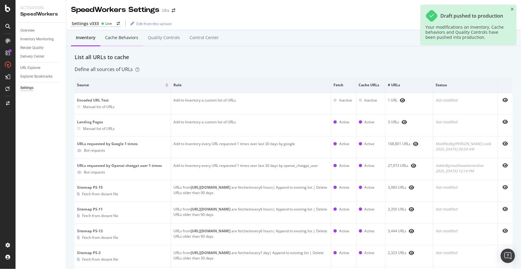
click at [130, 39] on div "Cache behaviors" at bounding box center [121, 38] width 33 height 6
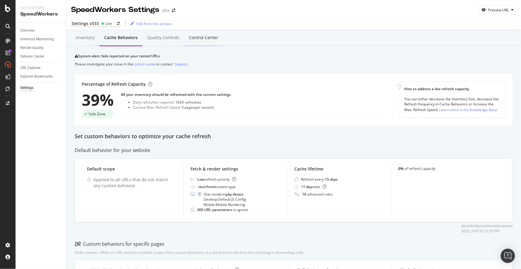
click at [208, 40] on div "Control Center" at bounding box center [203, 38] width 29 height 6
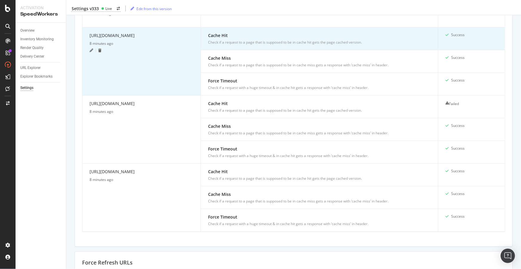
scroll to position [684, 0]
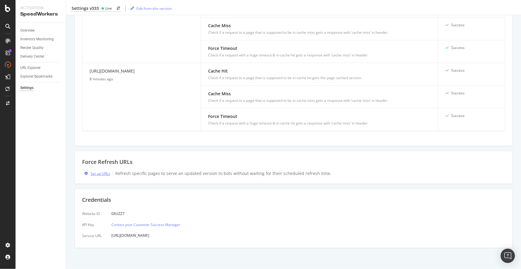
click at [103, 173] on div "Set up URLs" at bounding box center [100, 173] width 20 height 5
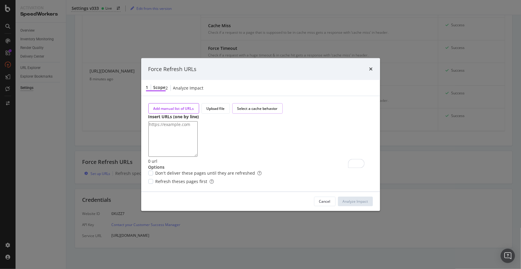
click at [245, 106] on div "Select a cache behavior" at bounding box center [257, 108] width 40 height 5
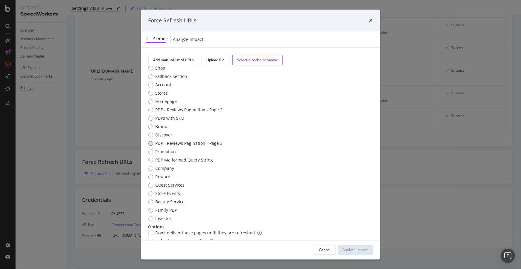
click at [179, 147] on div "PDP - Reviews Pagination - Page 3" at bounding box center [189, 144] width 67 height 6
click at [352, 250] on div "Analyze Impact" at bounding box center [355, 249] width 25 height 5
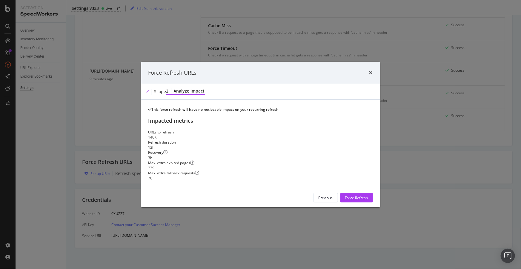
drag, startPoint x: 353, startPoint y: 203, endPoint x: 256, endPoint y: 138, distance: 116.0
click at [256, 138] on div "Force Refresh URLs Scope 2 Analyze Impact This force refresh will have no notic…" at bounding box center [260, 135] width 239 height 146
drag, startPoint x: 361, startPoint y: 206, endPoint x: 309, endPoint y: 181, distance: 57.7
click at [309, 181] on div "This force refresh will have no noticeable impact on your recurring refresh Imp…" at bounding box center [260, 144] width 224 height 74
click at [357, 200] on div "Force Refresh" at bounding box center [356, 197] width 23 height 5
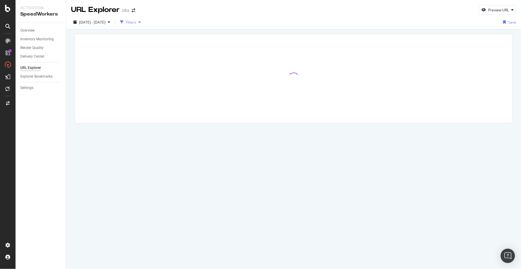
click at [136, 20] on div "Filters" at bounding box center [131, 22] width 10 height 5
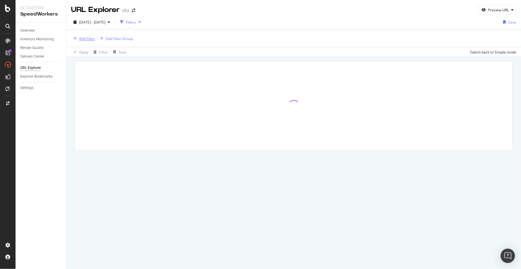
click at [90, 37] on div "Add Filter" at bounding box center [87, 38] width 16 height 5
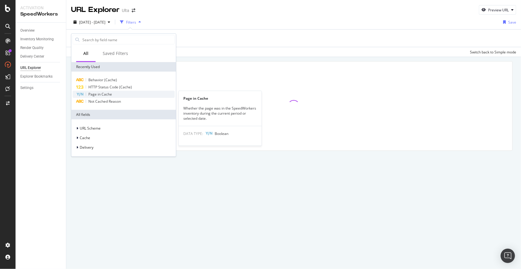
click at [99, 93] on span "Page in Cache" at bounding box center [100, 94] width 24 height 5
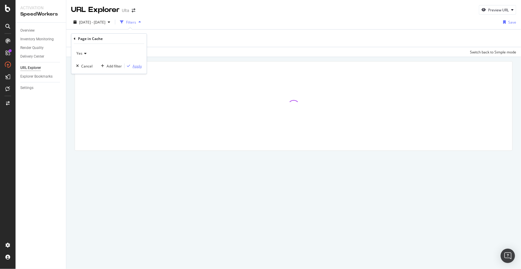
click at [137, 63] on div "Apply" at bounding box center [137, 65] width 9 height 5
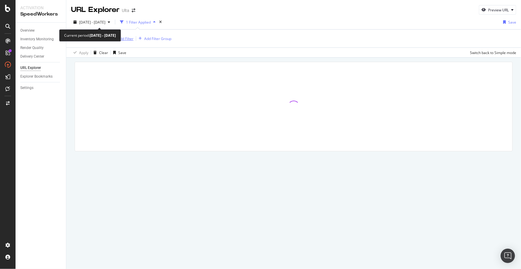
click at [122, 41] on div "Add Filter" at bounding box center [122, 38] width 24 height 7
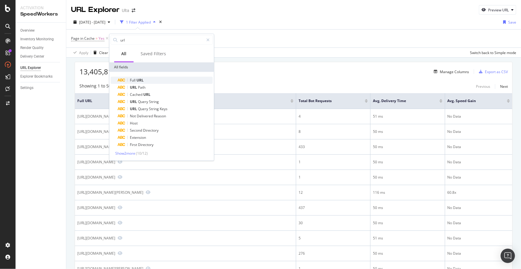
type input "url"
click at [139, 78] on span "URL" at bounding box center [139, 80] width 7 height 5
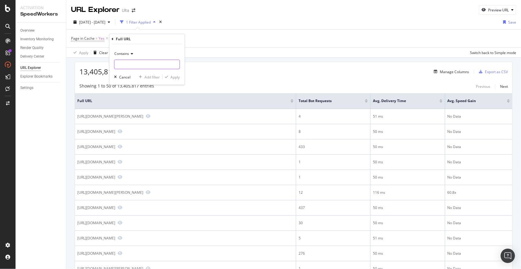
click at [143, 64] on input "text" at bounding box center [146, 65] width 65 height 10
type input "brand="
click at [171, 79] on div "Apply" at bounding box center [174, 76] width 9 height 5
click at [179, 38] on div "Add Filter" at bounding box center [180, 38] width 16 height 5
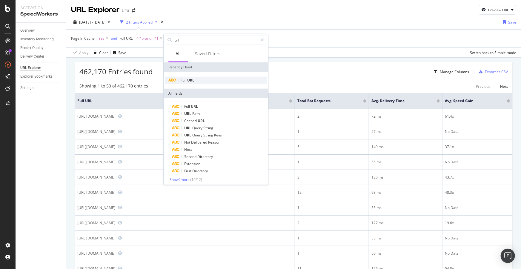
click at [185, 78] on span "Full" at bounding box center [184, 80] width 7 height 5
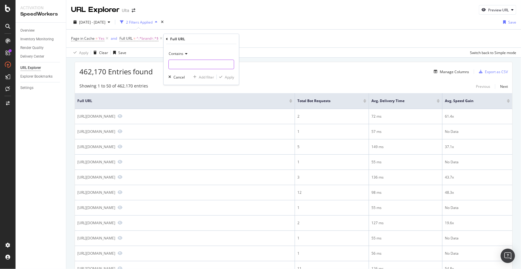
click at [191, 65] on input "text" at bounding box center [201, 65] width 65 height 10
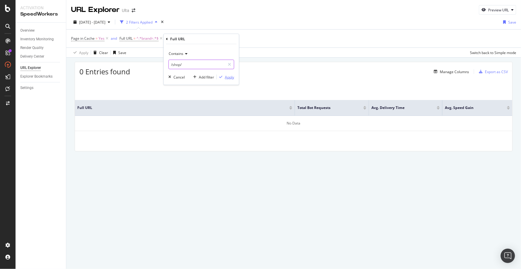
type input "/shop/"
click at [231, 75] on div "Apply" at bounding box center [229, 76] width 9 height 5
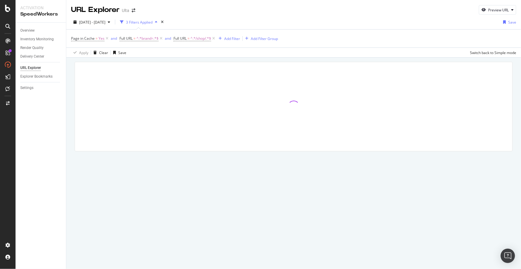
drag, startPoint x: 239, startPoint y: 101, endPoint x: 191, endPoint y: 58, distance: 64.7
click at [191, 58] on div "2025 Jul. 18th - Aug. 14th 3 Filters Applied Save Page in Cache = Yes and Full …" at bounding box center [293, 36] width 455 height 43
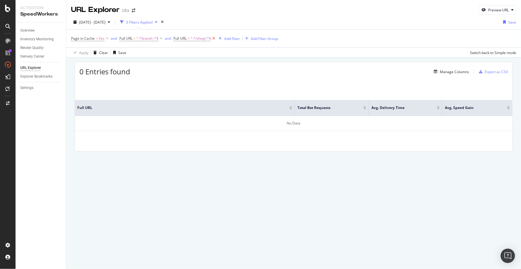
click at [214, 38] on icon at bounding box center [213, 39] width 5 height 6
click at [106, 37] on icon at bounding box center [106, 39] width 5 height 6
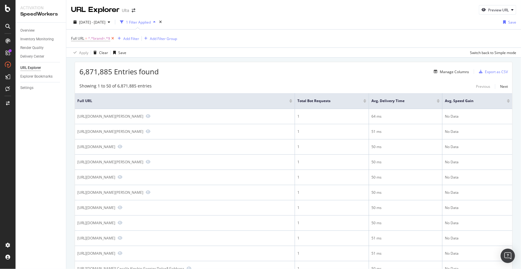
click at [113, 37] on icon at bounding box center [112, 39] width 5 height 6
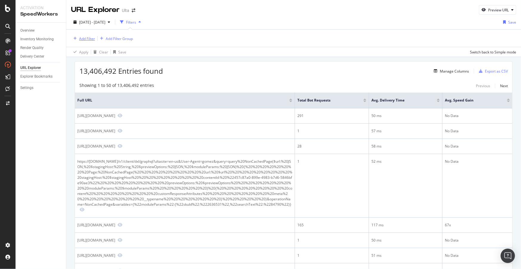
click at [87, 39] on div "Add Filter" at bounding box center [87, 38] width 16 height 5
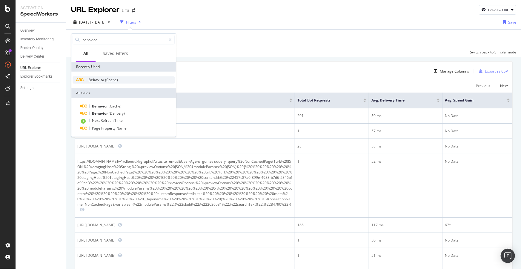
type input "behavior"
click at [106, 80] on span "(Cache)" at bounding box center [111, 79] width 13 height 5
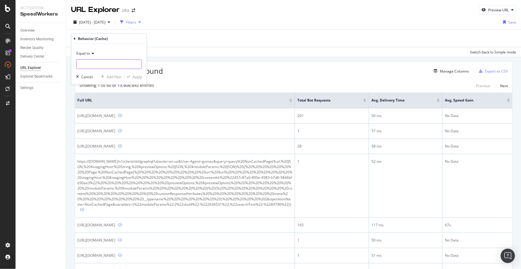
click at [89, 63] on input "text" at bounding box center [108, 64] width 65 height 10
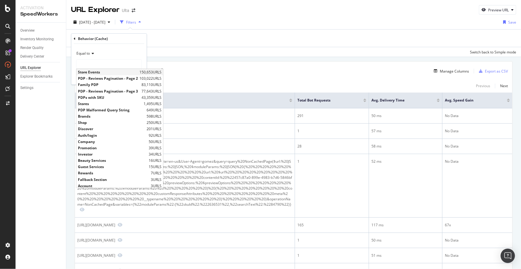
click at [84, 73] on span "Store Events" at bounding box center [108, 72] width 60 height 5
type input "Store Events"
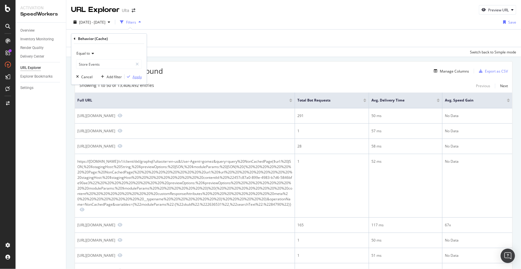
click at [134, 77] on div "Apply" at bounding box center [137, 76] width 9 height 5
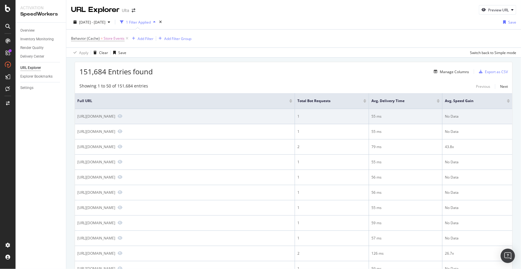
drag, startPoint x: 106, startPoint y: 121, endPoint x: 78, endPoint y: 116, distance: 28.4
click at [78, 116] on div "https://www.ulta.com/beautyservices/store-events?Location=AZ_Avondale,AZ_Phoeni…" at bounding box center [96, 116] width 38 height 5
copy div "https://www.ulta.com/beautyservices/store-events?Location=AZ_Avondale,AZ_Phoeni…"
click at [115, 116] on div "https://www.ulta.com/beautyservices/store-events?Location=AZ_Avondale,AZ_Phoeni…" at bounding box center [96, 116] width 38 height 5
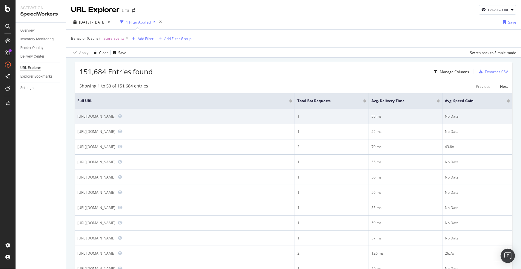
click at [115, 116] on div "https://www.ulta.com/beautyservices/store-events?Location=AZ_Avondale,AZ_Phoeni…" at bounding box center [96, 116] width 38 height 5
drag, startPoint x: 178, startPoint y: 116, endPoint x: 162, endPoint y: 116, distance: 16.4
click at [115, 116] on div "https://www.ulta.com/beautyservices/store-events?Location=AZ_Avondale,AZ_Phoeni…" at bounding box center [96, 116] width 38 height 5
click at [115, 115] on div "https://www.ulta.com/beautyservices/store-events?Location=AZ_Avondale,AZ_Phoeni…" at bounding box center [96, 116] width 38 height 5
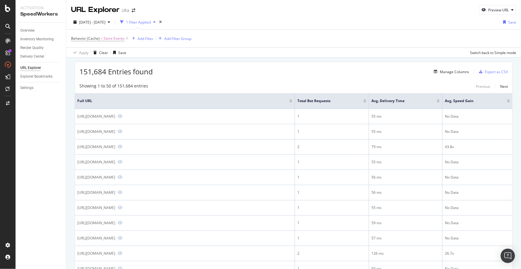
copy div "store-events?Location="
click at [144, 37] on div "Add Filter" at bounding box center [146, 38] width 16 height 5
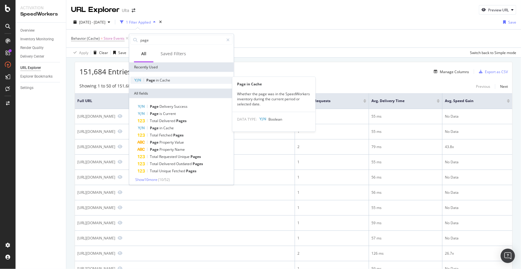
type input "page"
click at [160, 78] on span "Cache" at bounding box center [165, 80] width 10 height 5
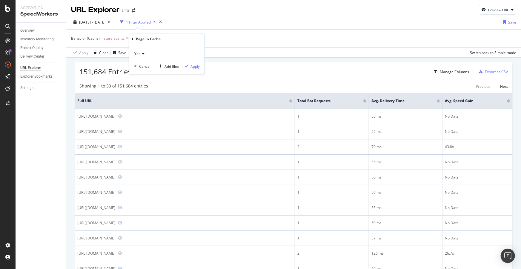
click at [193, 64] on div "Apply" at bounding box center [194, 66] width 9 height 5
click at [114, 40] on span "Store Events" at bounding box center [114, 38] width 21 height 8
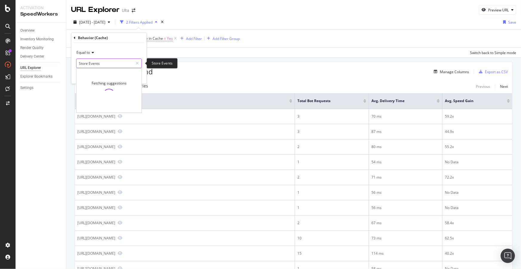
click at [96, 65] on input "Store Events" at bounding box center [104, 64] width 56 height 10
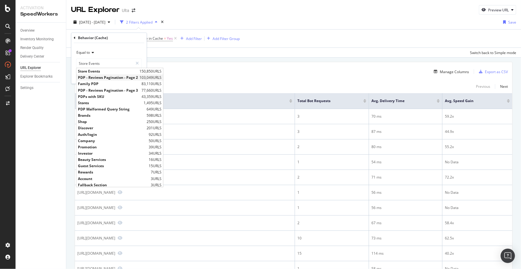
click at [108, 78] on span "PDP - Reviews Pagination - Page 2" at bounding box center [108, 77] width 60 height 5
type input "PDP - Reviews Pagination - Page 2"
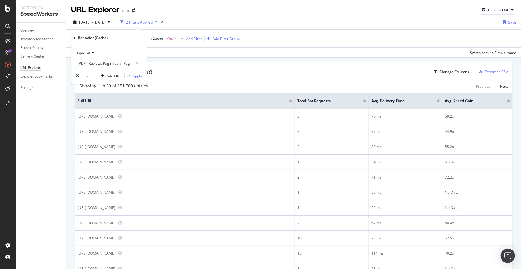
click at [134, 77] on div "Apply" at bounding box center [137, 75] width 9 height 5
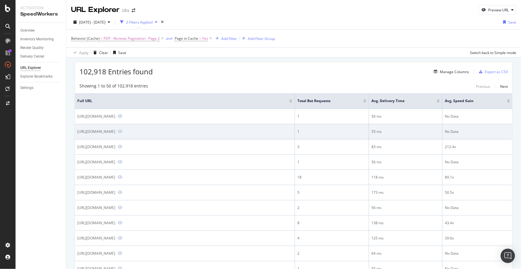
drag, startPoint x: 131, startPoint y: 137, endPoint x: 120, endPoint y: 136, distance: 11.4
click at [115, 134] on div "https://www.ulta.com/auth/login?sku=2565877&pr_rd_page=2&redirect=/p/shine-loud…" at bounding box center [96, 131] width 38 height 5
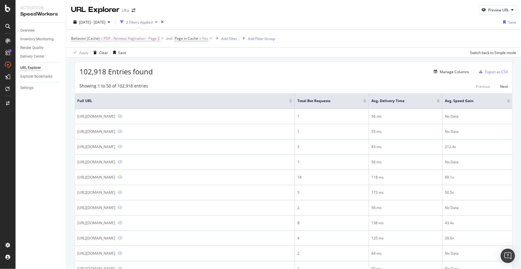
click at [138, 41] on span "PDP - Reviews Pagination - Page 2" at bounding box center [132, 38] width 56 height 8
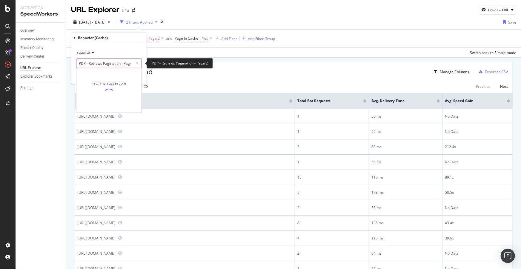
click at [106, 60] on input "PDP - Reviews Pagination - Page 2" at bounding box center [104, 64] width 56 height 10
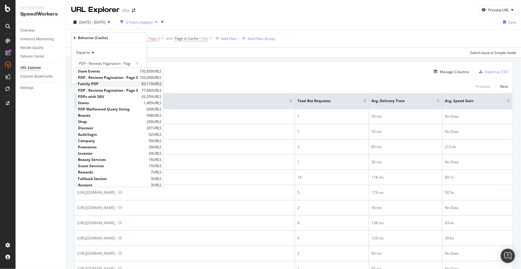
click at [92, 83] on span "Family PDP" at bounding box center [109, 83] width 62 height 5
type input "Family PDP"
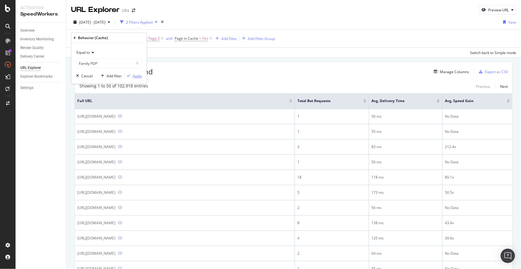
click at [138, 78] on div "Apply" at bounding box center [137, 75] width 9 height 5
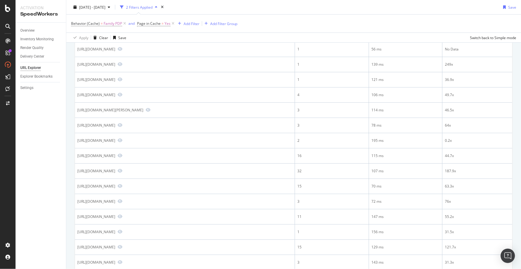
scroll to position [190, 0]
drag, startPoint x: 227, startPoint y: 115, endPoint x: 68, endPoint y: 168, distance: 167.8
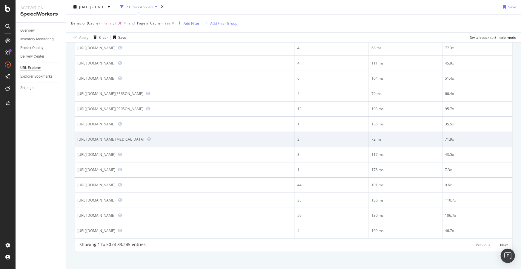
scroll to position [634, 0]
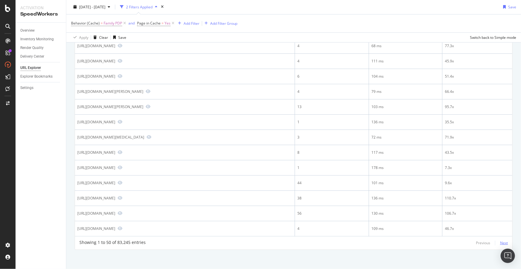
click at [500, 240] on div "Next" at bounding box center [504, 242] width 8 height 5
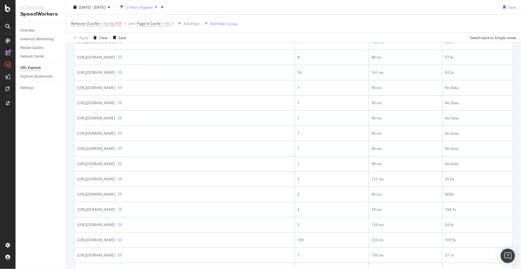
scroll to position [407, 0]
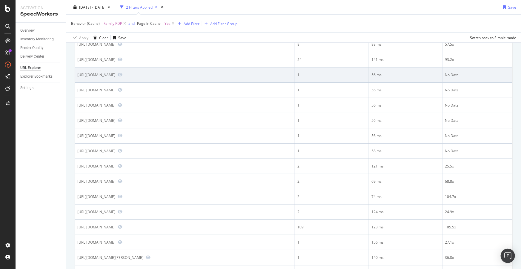
drag, startPoint x: 110, startPoint y: 74, endPoint x: 134, endPoint y: 74, distance: 23.9
click at [115, 74] on div "https://www.ulta.com/p/p-2602282" at bounding box center [96, 74] width 38 height 5
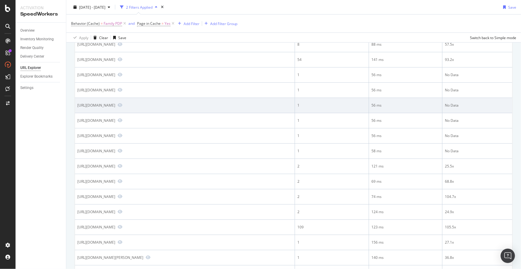
drag, startPoint x: 108, startPoint y: 105, endPoint x: 148, endPoint y: 105, distance: 40.3
click at [115, 105] on div "https://www.ulta.com/p/p-pimprod2015110" at bounding box center [96, 105] width 38 height 5
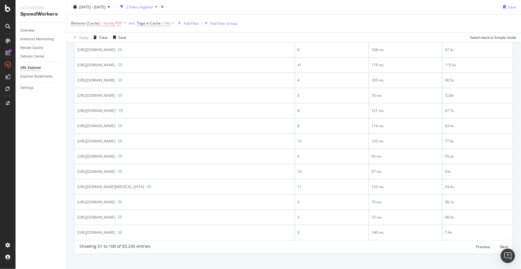
scroll to position [639, 0]
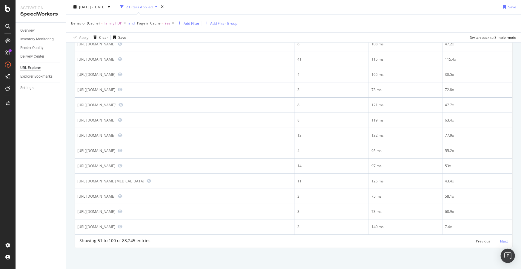
click at [501, 238] on div "Next" at bounding box center [504, 241] width 8 height 7
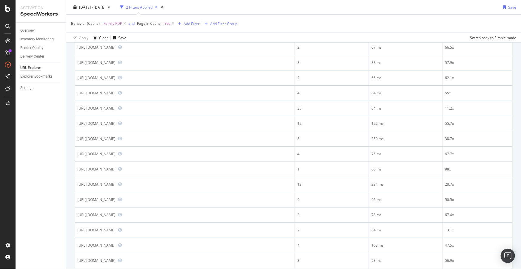
scroll to position [190, 0]
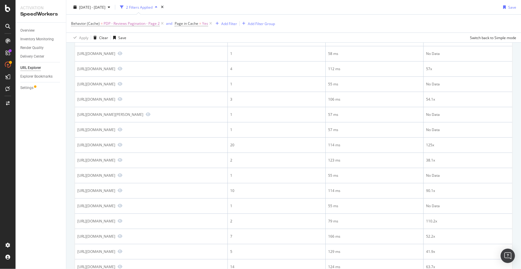
scroll to position [163, 0]
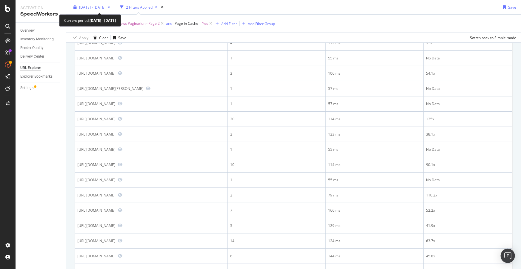
click at [105, 5] on span "[DATE] - [DATE]" at bounding box center [92, 6] width 26 height 5
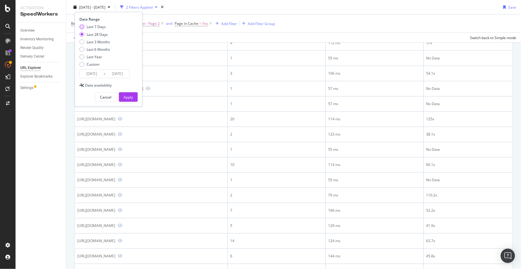
click at [95, 26] on div "Last 7 Days" at bounding box center [96, 26] width 19 height 5
type input "[DATE]"
click at [131, 99] on div "Apply" at bounding box center [128, 97] width 9 height 5
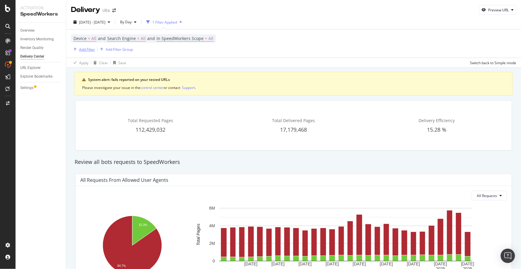
click at [84, 49] on div "Add Filter" at bounding box center [87, 49] width 16 height 5
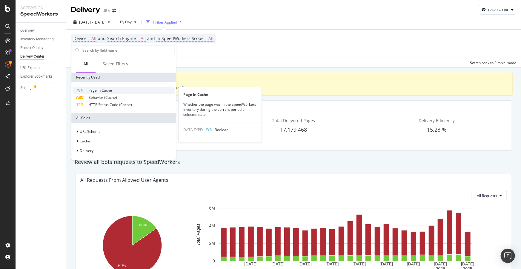
click at [105, 92] on span "Page in Cache" at bounding box center [100, 90] width 24 height 5
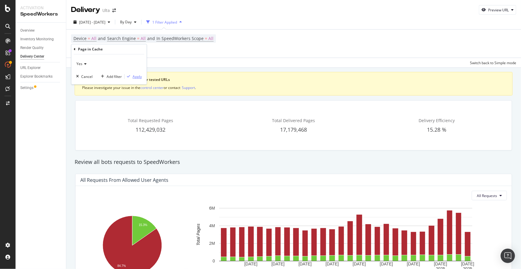
click at [136, 78] on div "Apply" at bounding box center [137, 76] width 9 height 5
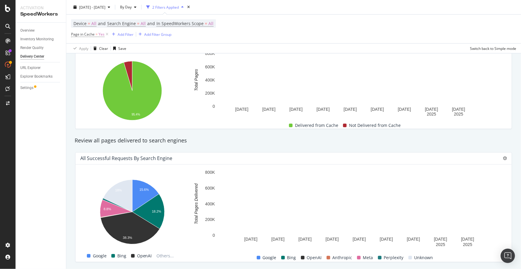
scroll to position [136, 0]
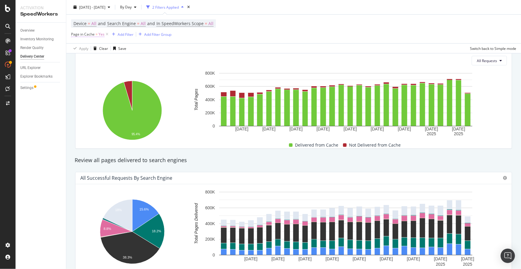
click at [99, 33] on span "Yes" at bounding box center [102, 34] width 6 height 8
click at [74, 33] on icon at bounding box center [75, 34] width 2 height 4
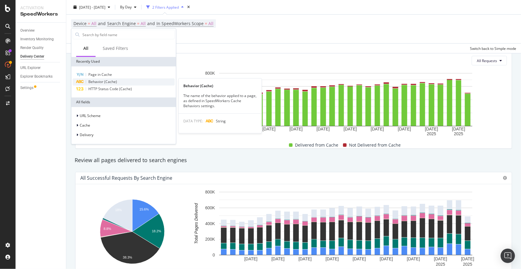
click at [111, 79] on span "Behavior (Cache)" at bounding box center [102, 81] width 29 height 5
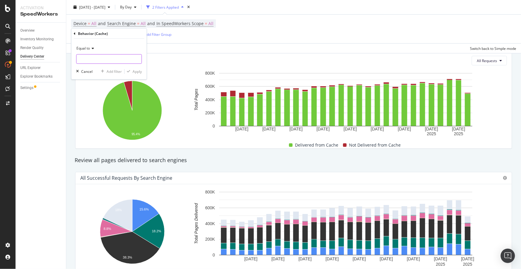
click at [102, 56] on input "text" at bounding box center [108, 59] width 65 height 10
click at [101, 67] on span "Shop" at bounding box center [101, 66] width 47 height 5
type input "Shop"
click at [138, 73] on div "Apply" at bounding box center [137, 71] width 9 height 5
